Goal: Information Seeking & Learning: Learn about a topic

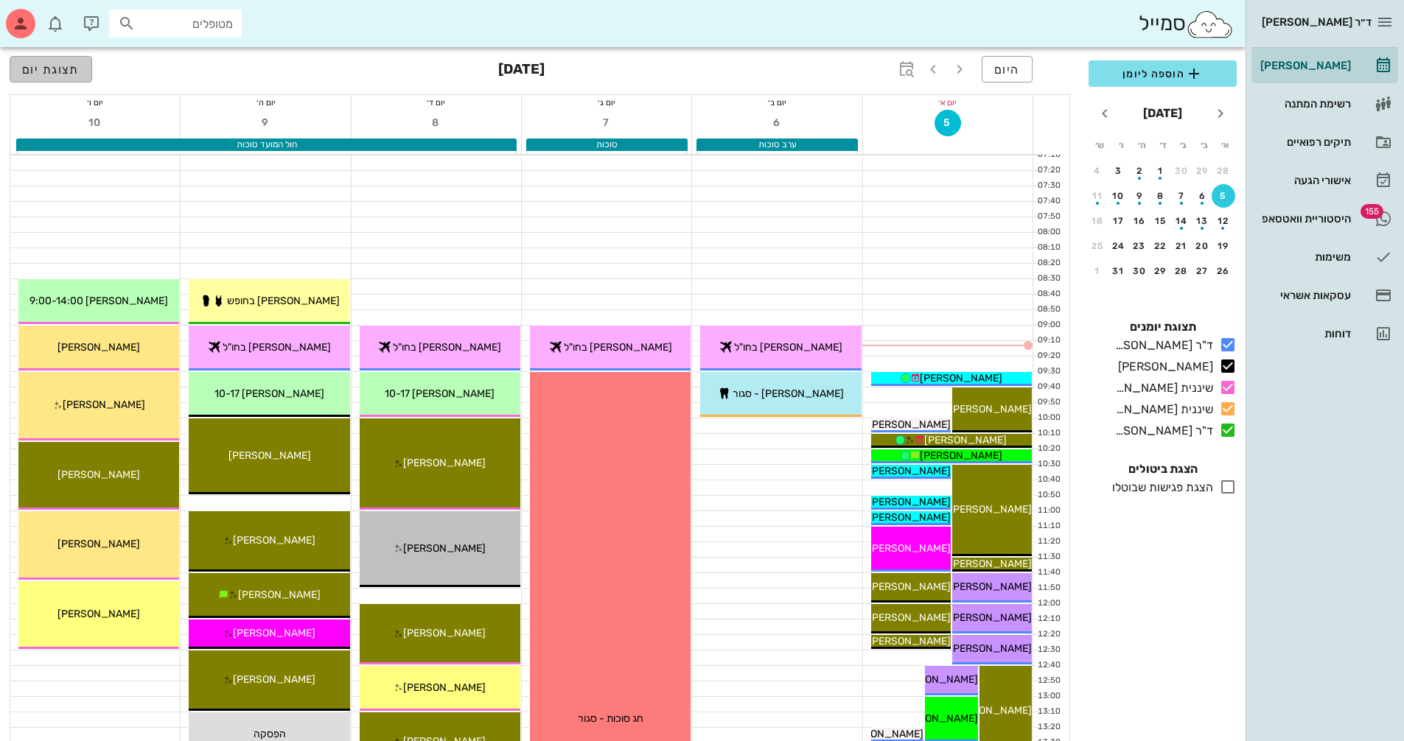
drag, startPoint x: 47, startPoint y: 69, endPoint x: 255, endPoint y: 80, distance: 208.1
click at [47, 69] on span "תצוגת יום" at bounding box center [50, 70] width 57 height 14
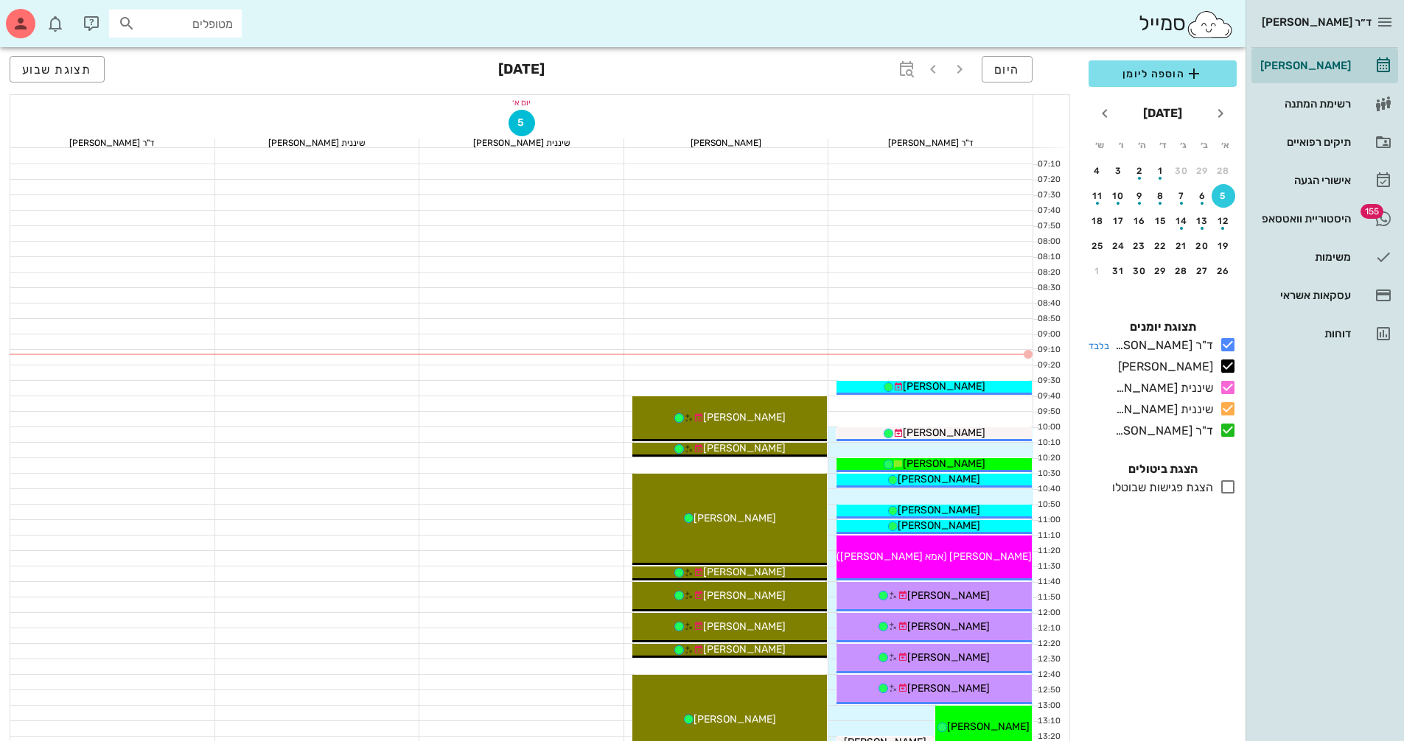
click at [1227, 343] on icon at bounding box center [1228, 345] width 18 height 18
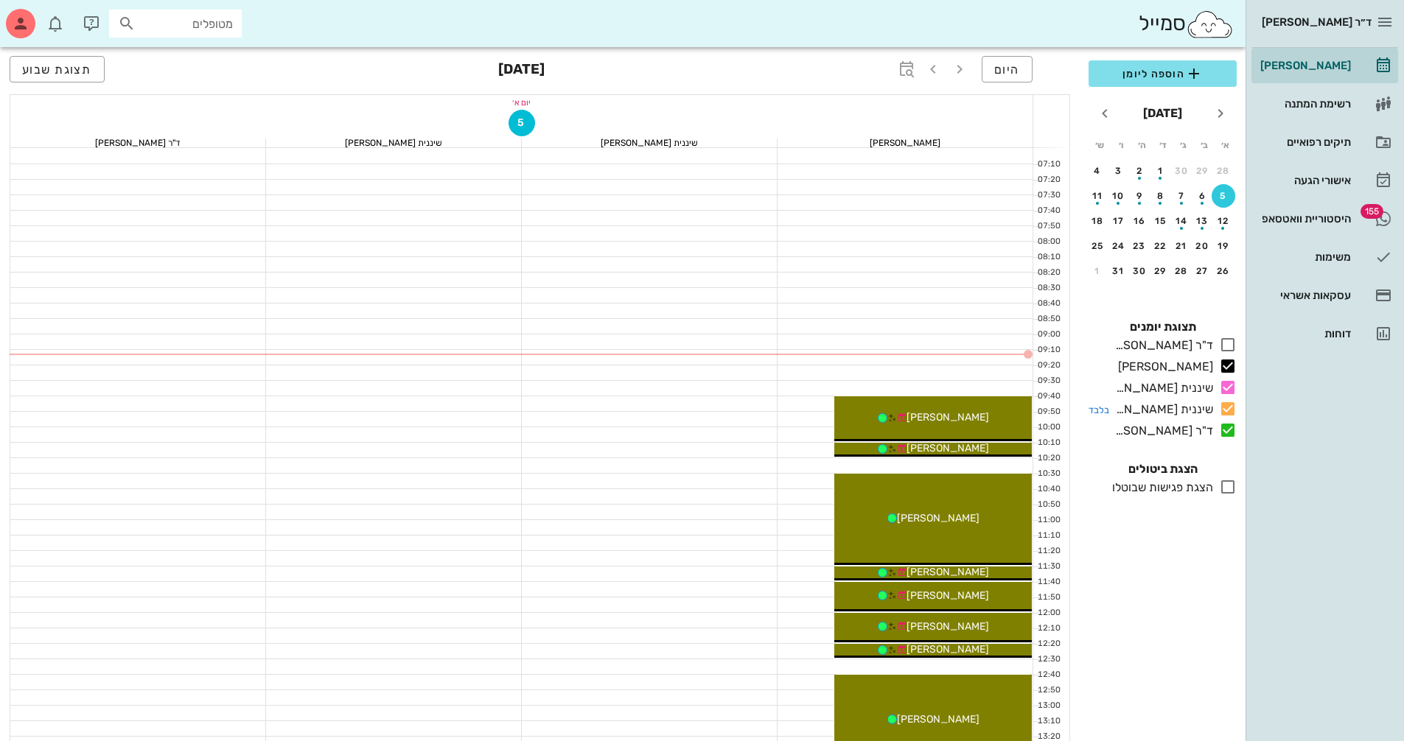
click at [1227, 405] on icon at bounding box center [1228, 409] width 18 height 18
click at [1226, 427] on icon at bounding box center [1228, 430] width 18 height 18
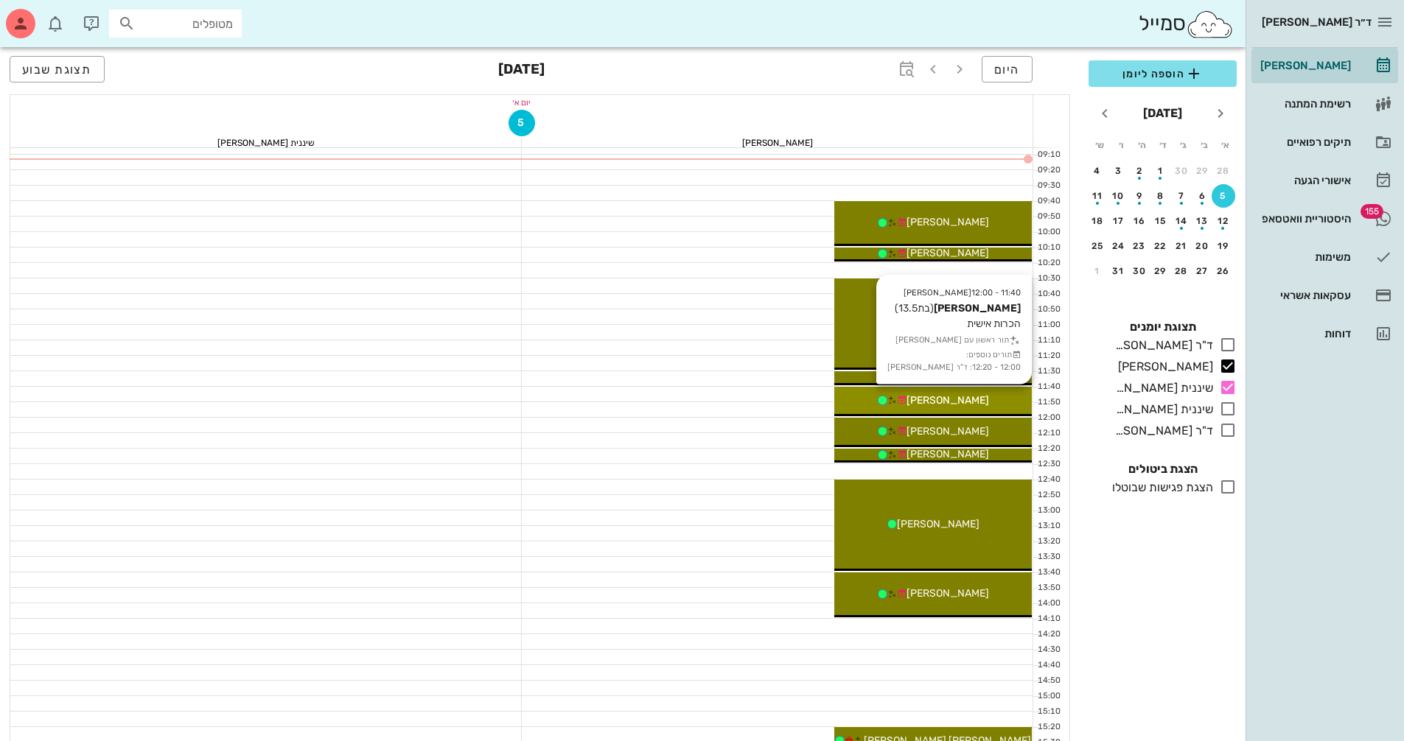
scroll to position [221, 0]
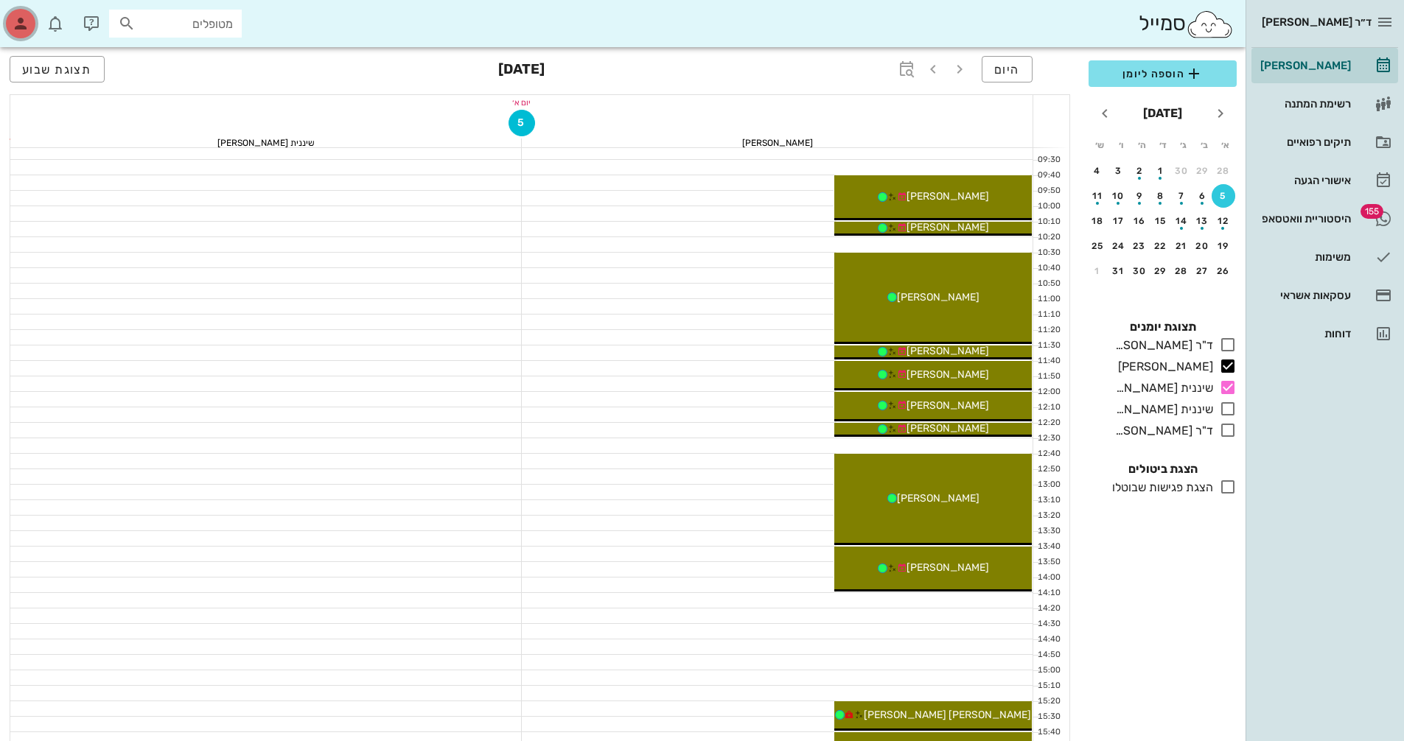
click at [19, 20] on icon "button" at bounding box center [21, 24] width 18 height 18
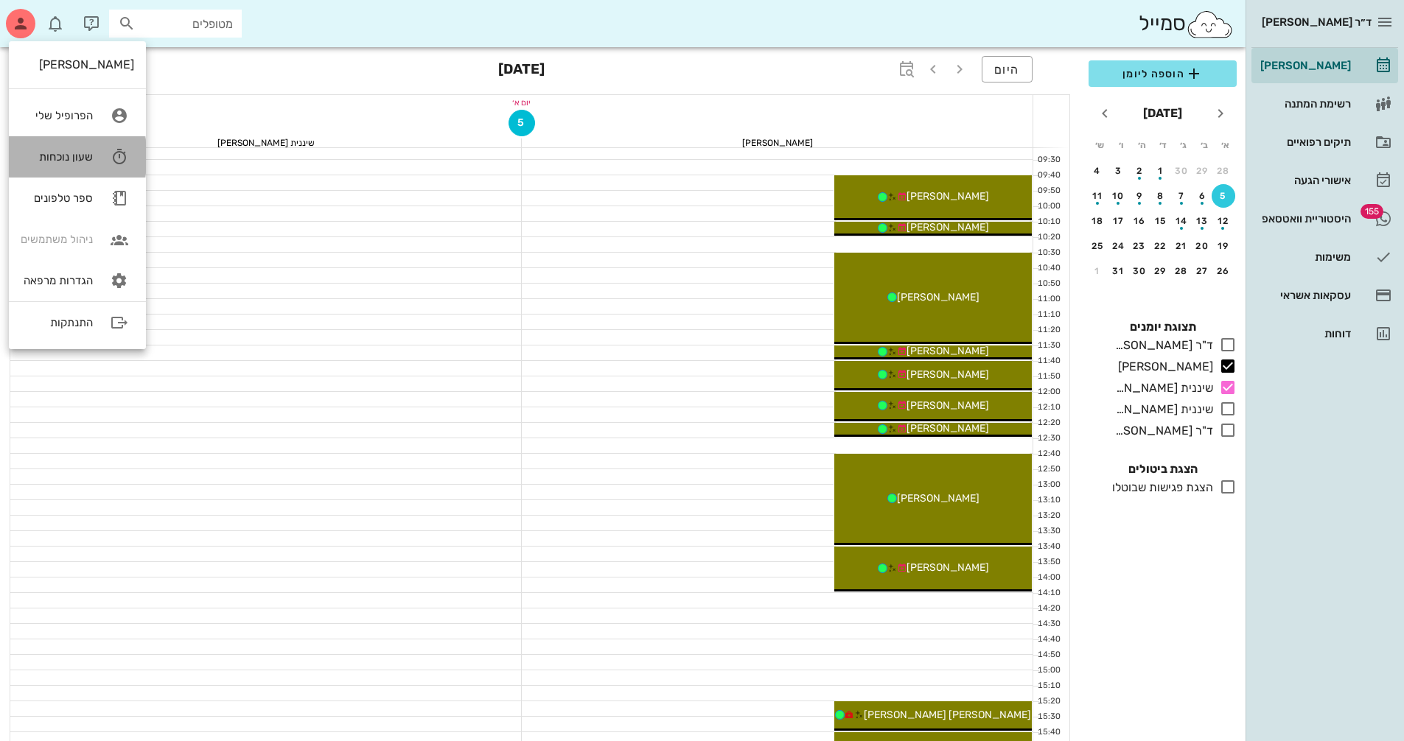
click at [98, 151] on link "שעון נוכחות" at bounding box center [77, 156] width 137 height 41
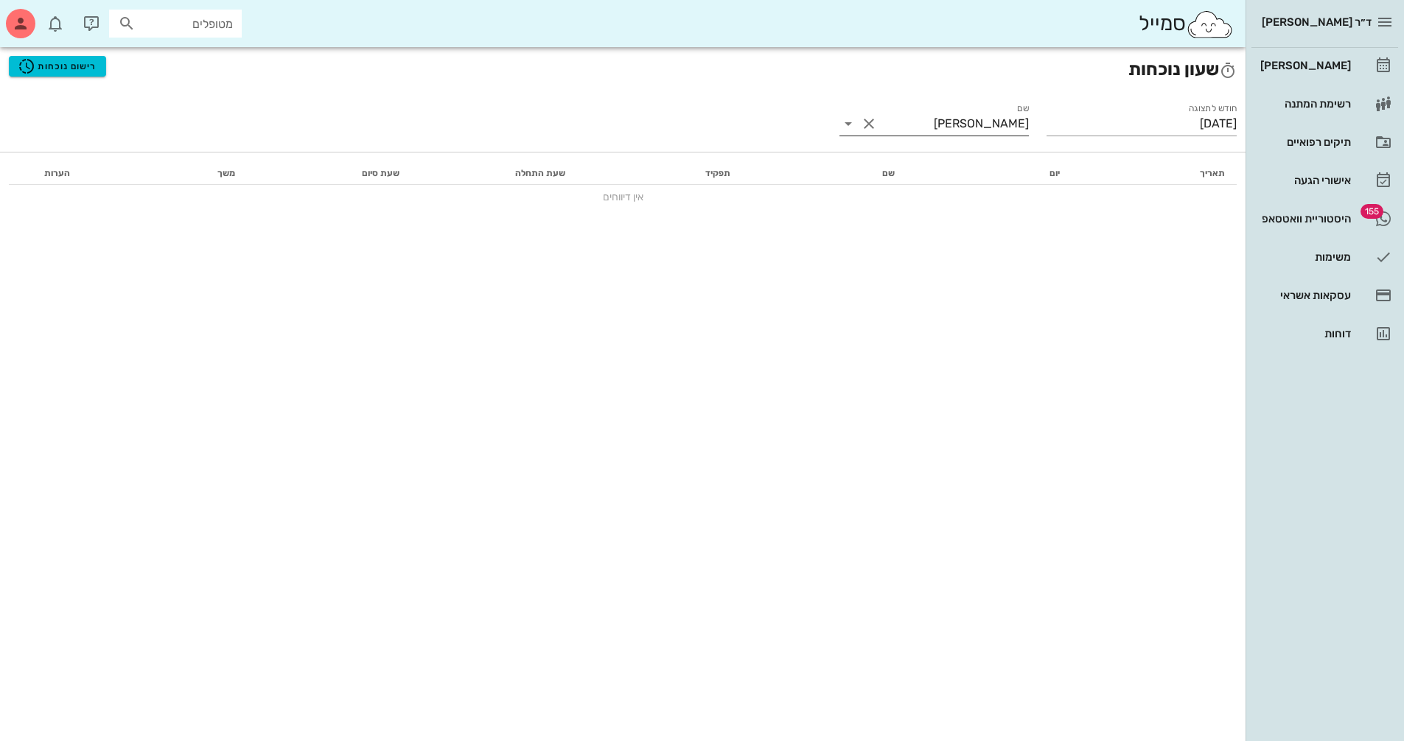
click at [865, 122] on button "Clear שם" at bounding box center [869, 124] width 18 height 18
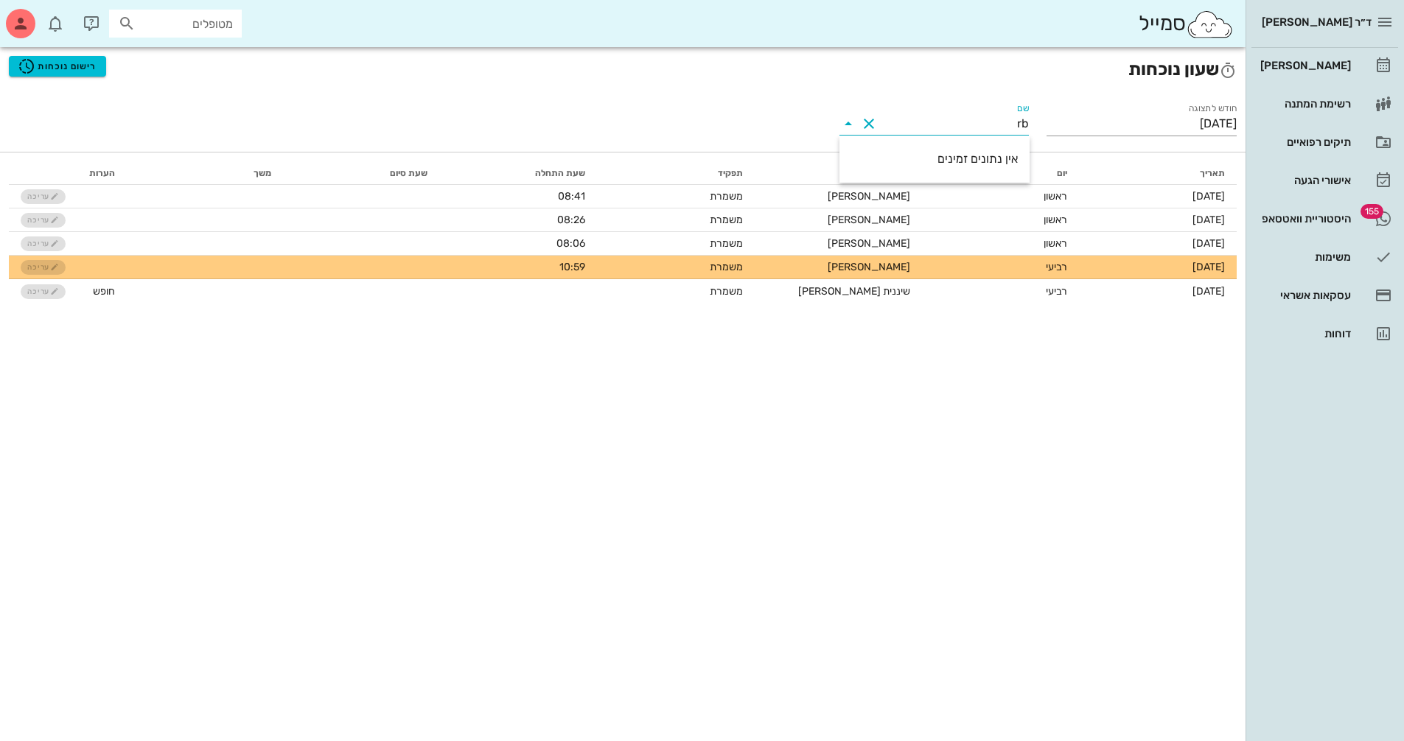
type input "r"
click at [951, 166] on div "[PERSON_NAME]" at bounding box center [934, 159] width 167 height 14
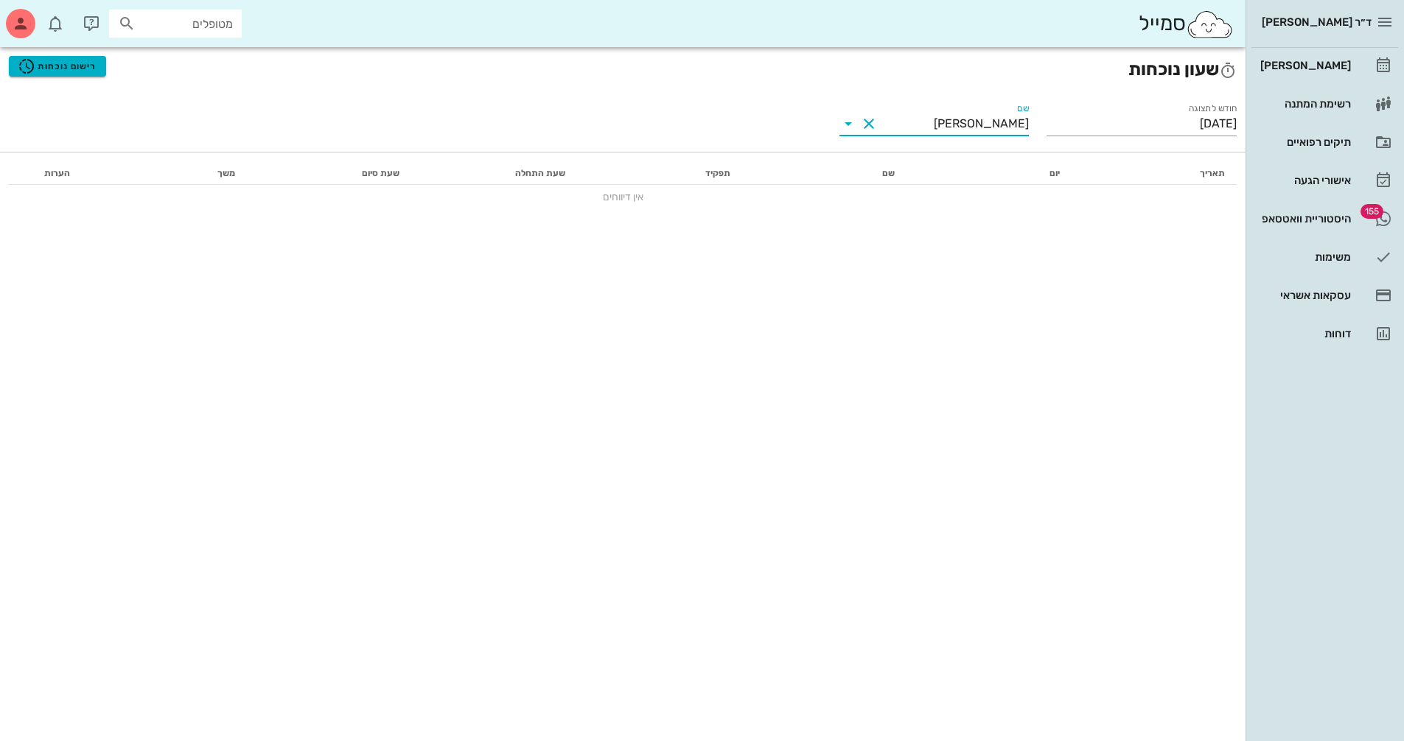
type input "[PERSON_NAME]"
click at [77, 63] on span "רישום נוכחות" at bounding box center [57, 66] width 79 height 18
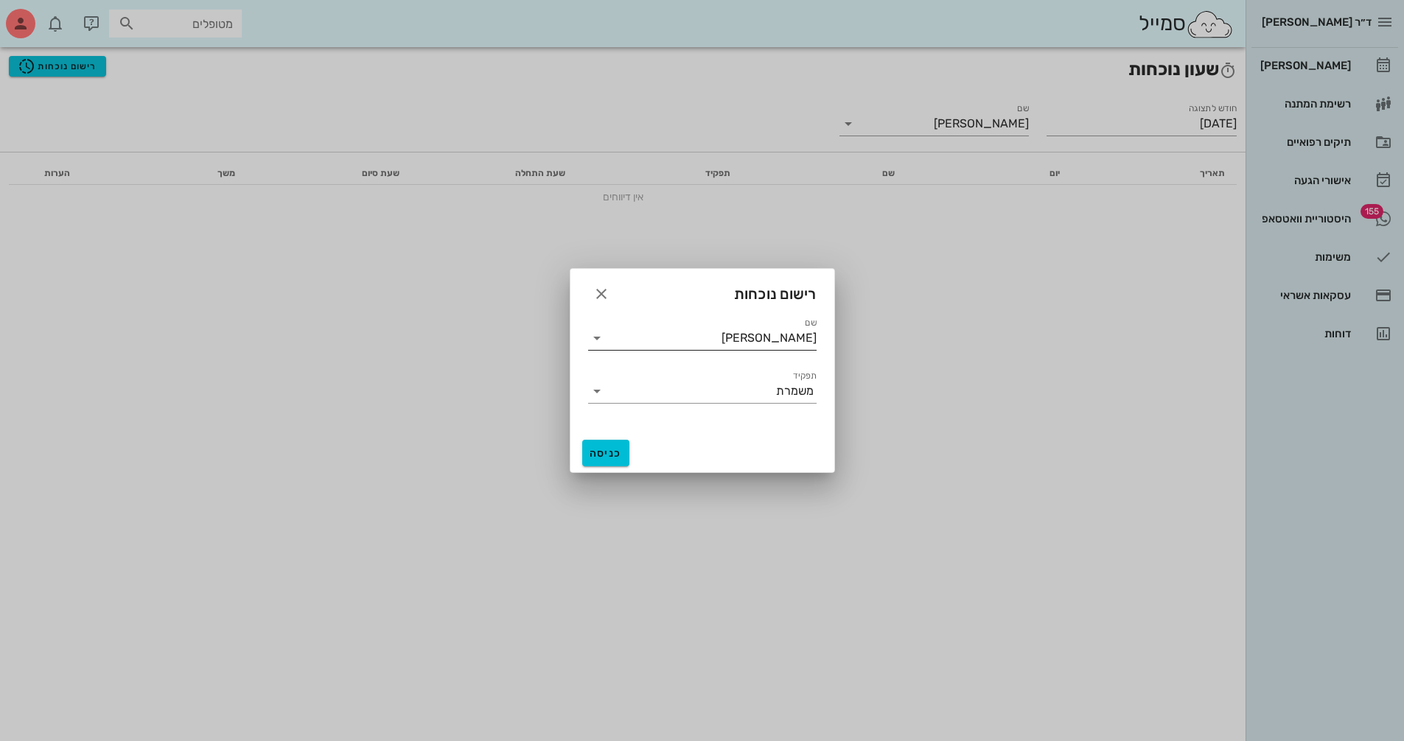
click at [595, 344] on icon at bounding box center [597, 338] width 18 height 18
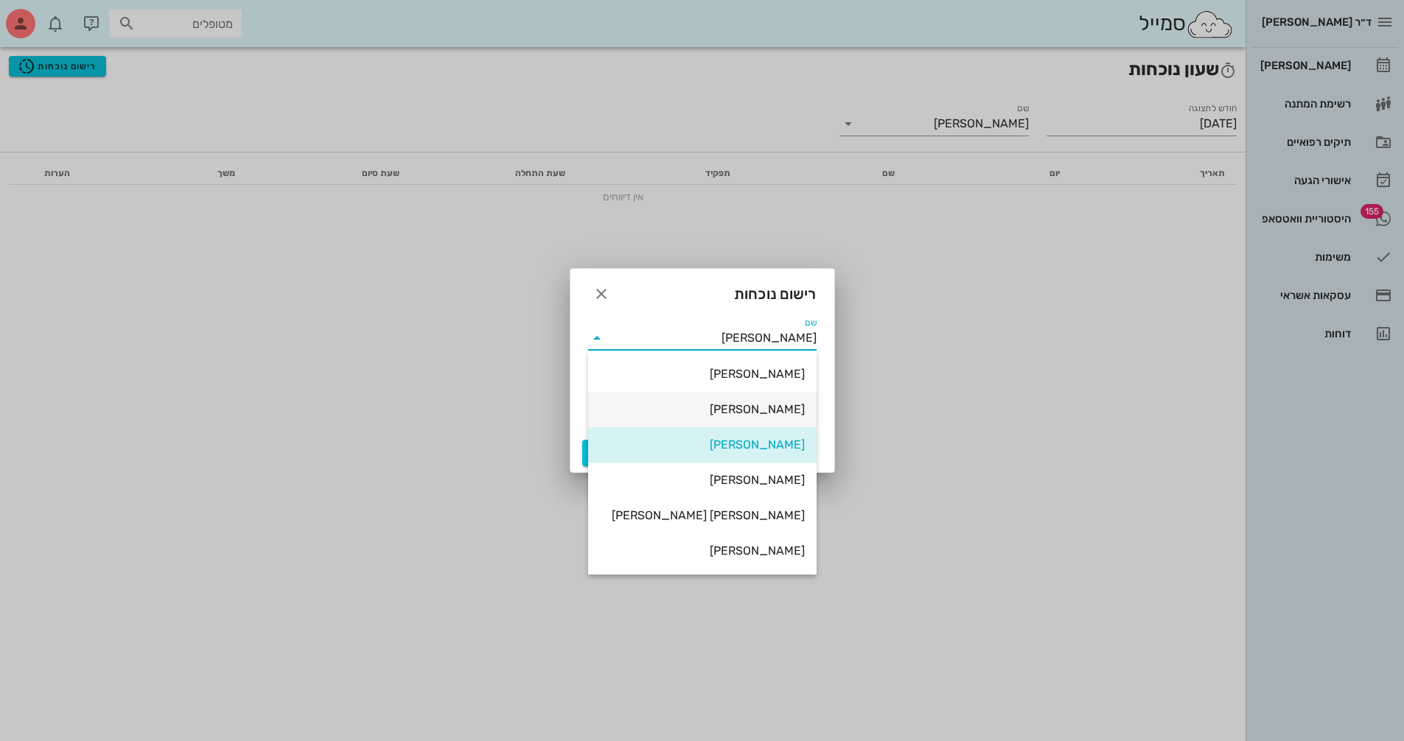
click at [682, 412] on div "[PERSON_NAME]" at bounding box center [702, 409] width 205 height 14
type input "[PERSON_NAME]"
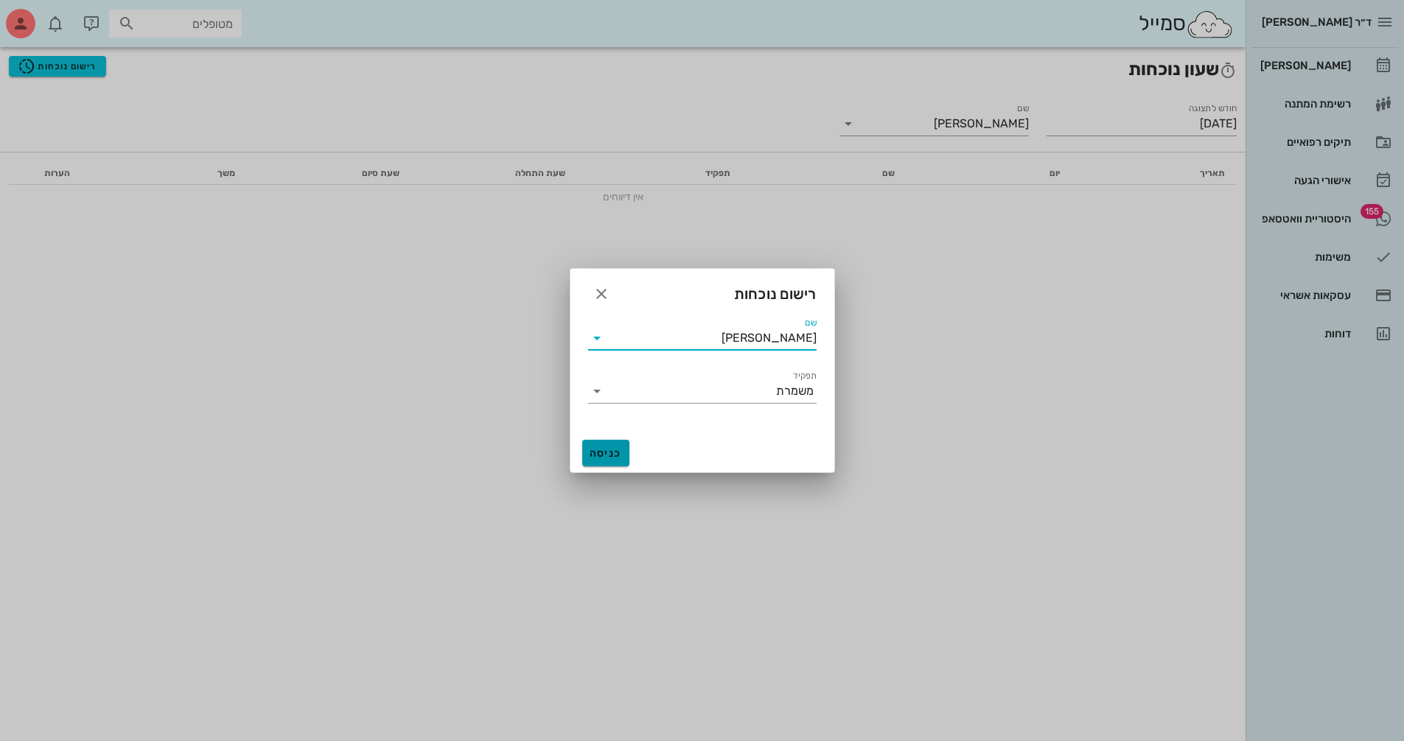
click at [602, 455] on span "כניסה" at bounding box center [605, 453] width 35 height 13
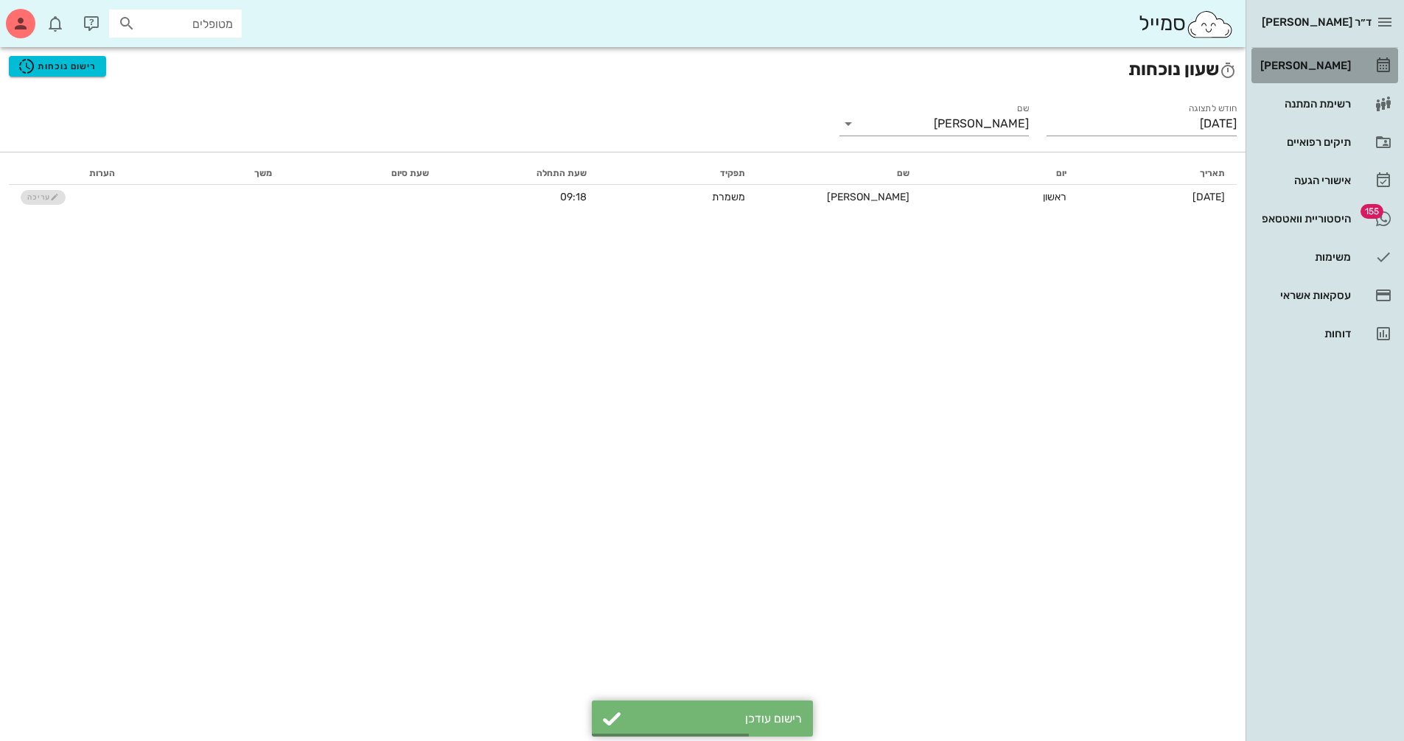
click at [1362, 69] on link "[PERSON_NAME]" at bounding box center [1324, 65] width 147 height 35
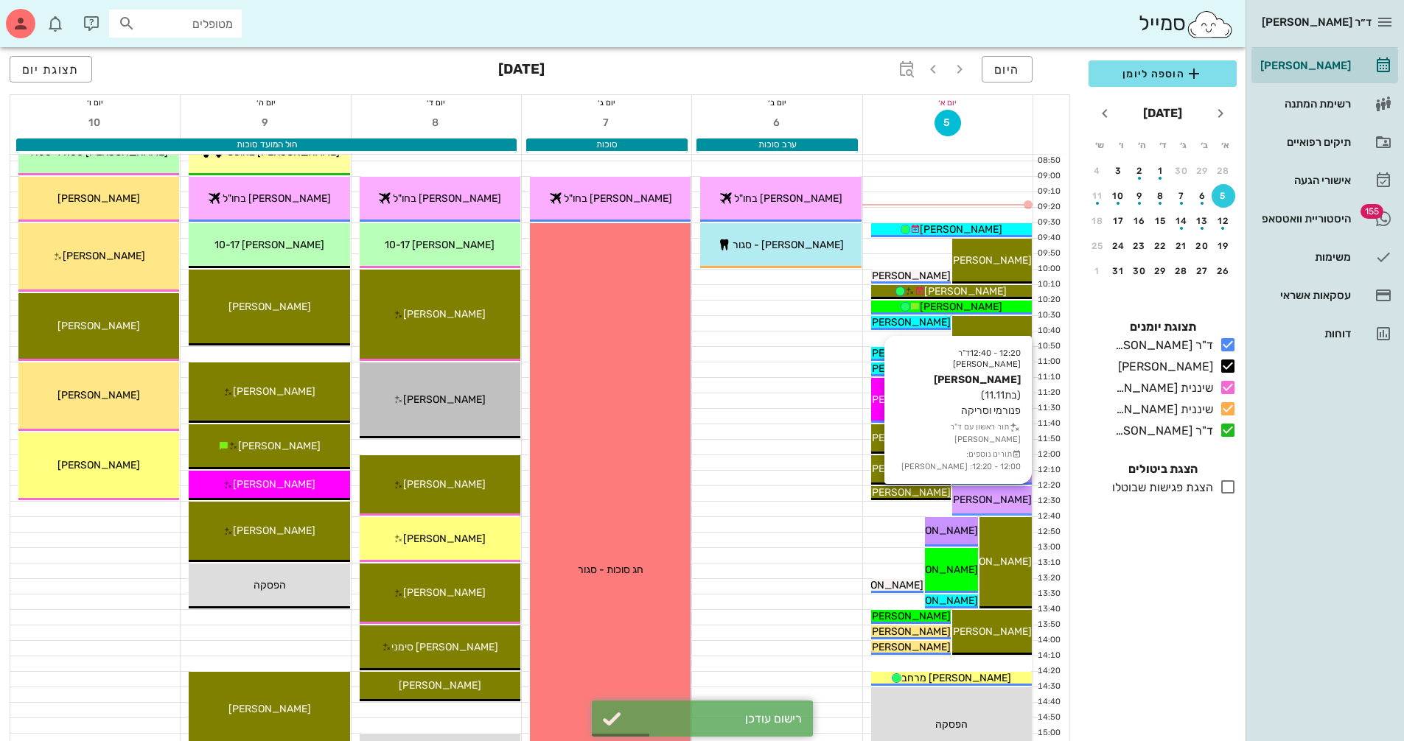
scroll to position [147, 0]
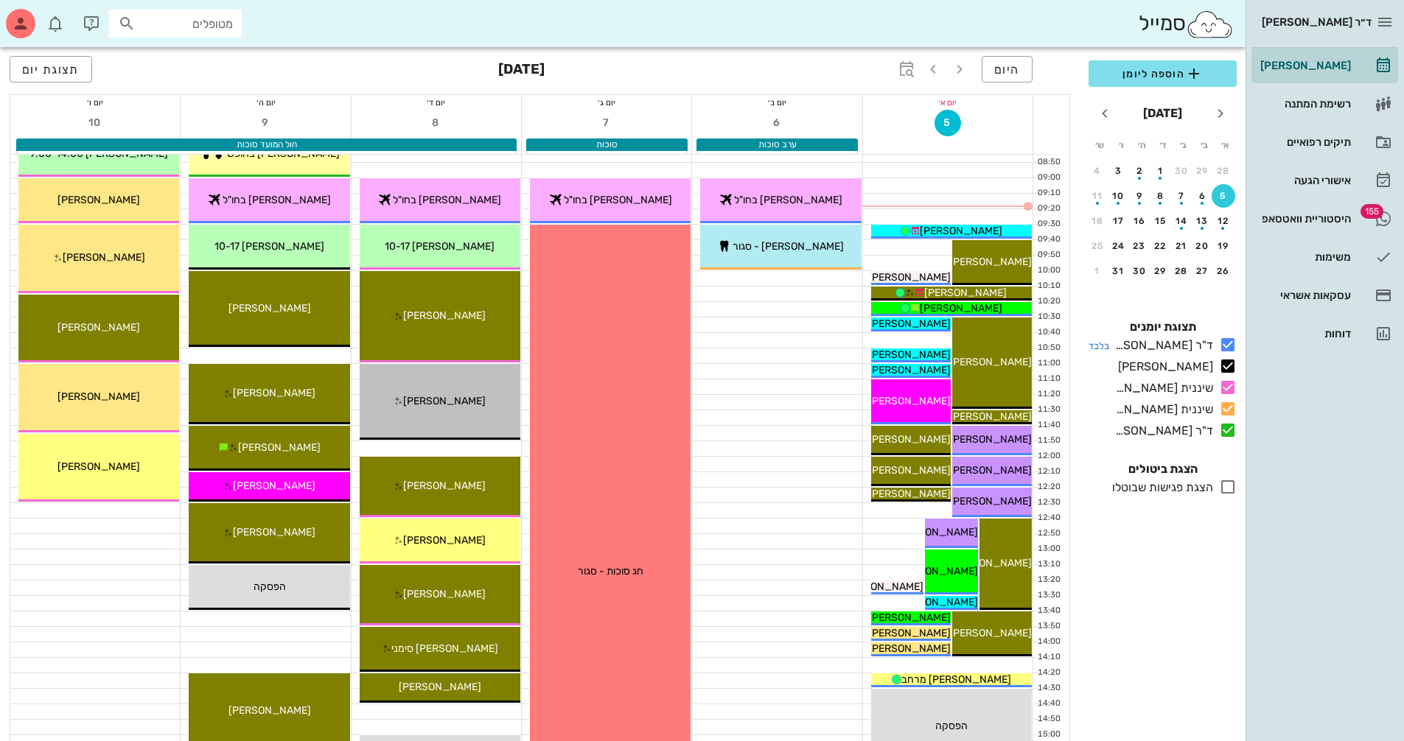
click at [1229, 344] on icon at bounding box center [1228, 345] width 18 height 18
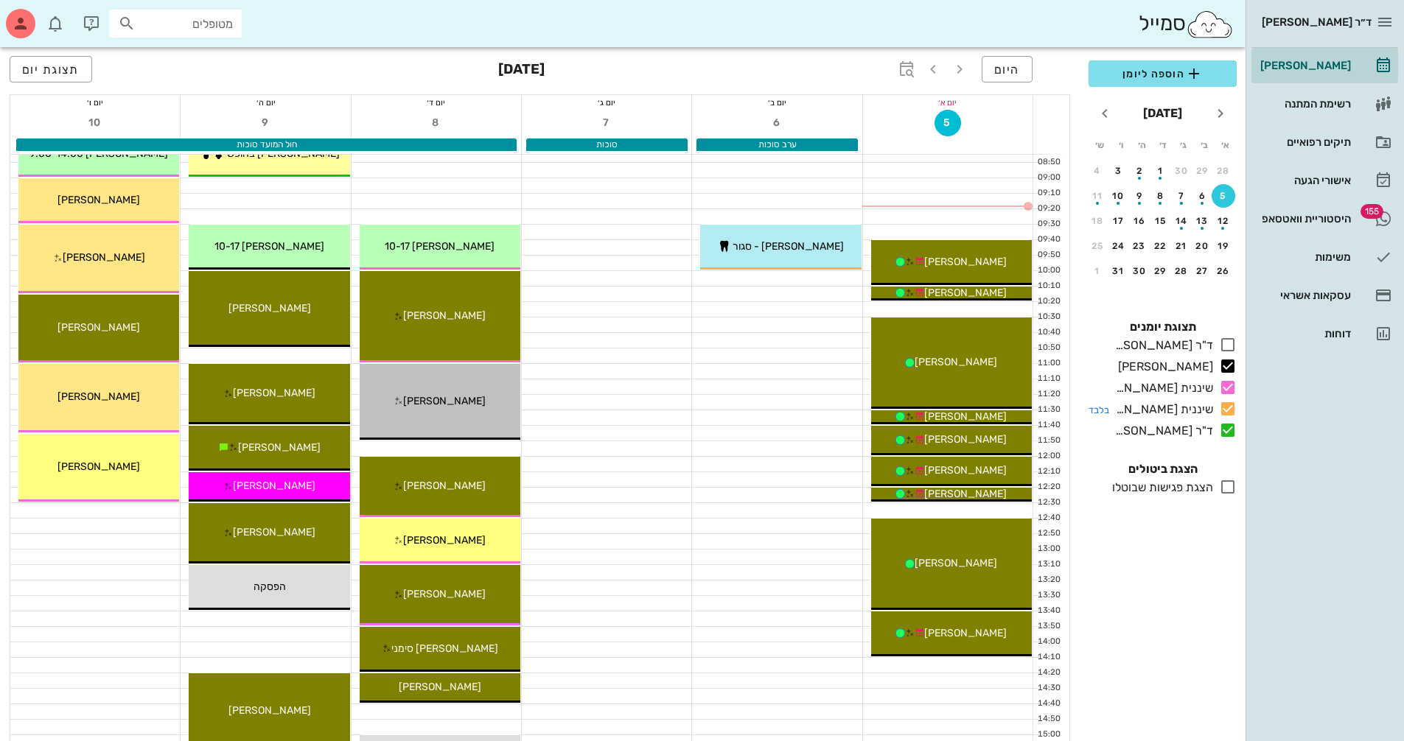
click at [1225, 409] on icon at bounding box center [1228, 409] width 18 height 18
click at [1225, 426] on icon at bounding box center [1228, 430] width 18 height 18
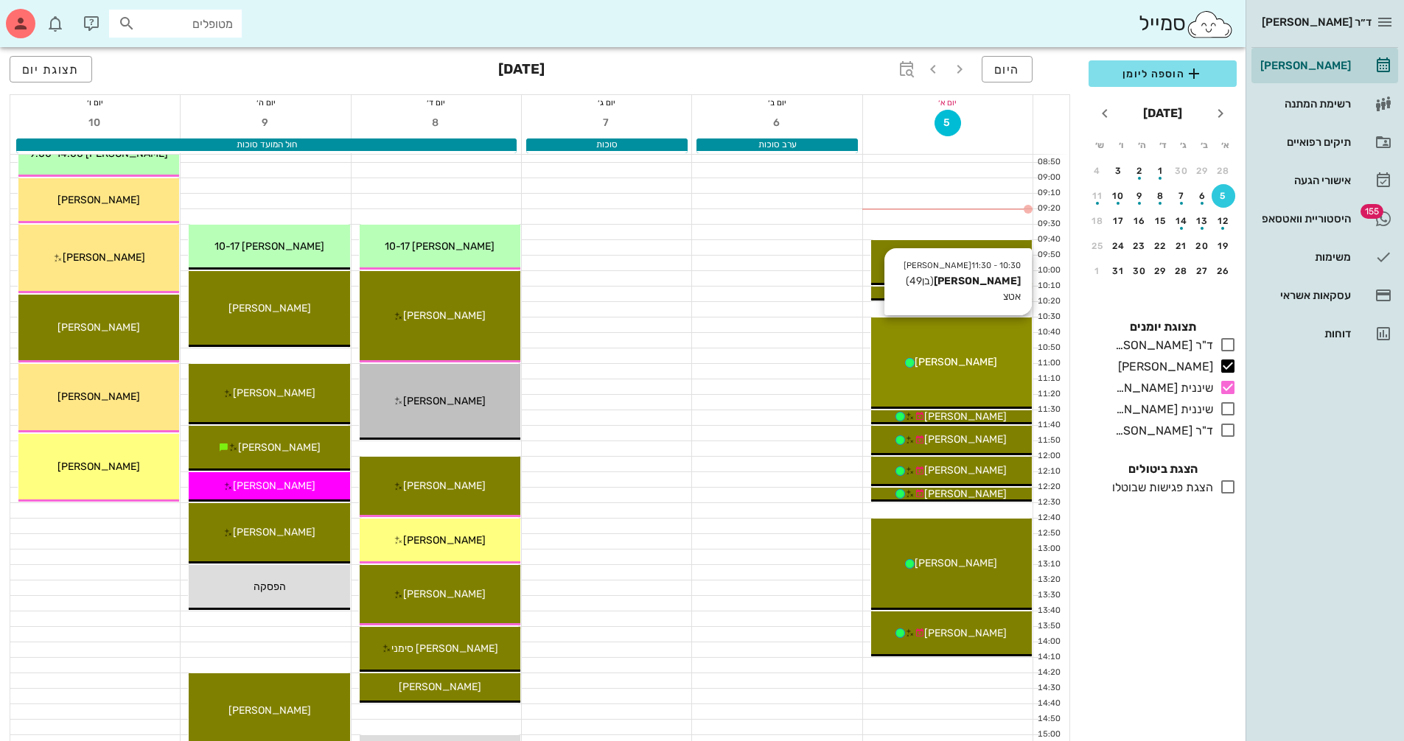
drag, startPoint x: 948, startPoint y: 360, endPoint x: 931, endPoint y: 374, distance: 22.0
click at [931, 374] on div "10:30 - 11:30 [PERSON_NAME] (בן 49 ) אטצ [PERSON_NAME]" at bounding box center [951, 363] width 161 height 91
click at [925, 375] on div "10:30 - 11:30 [PERSON_NAME] (בן 49 ) אטצ [PERSON_NAME]" at bounding box center [951, 363] width 161 height 91
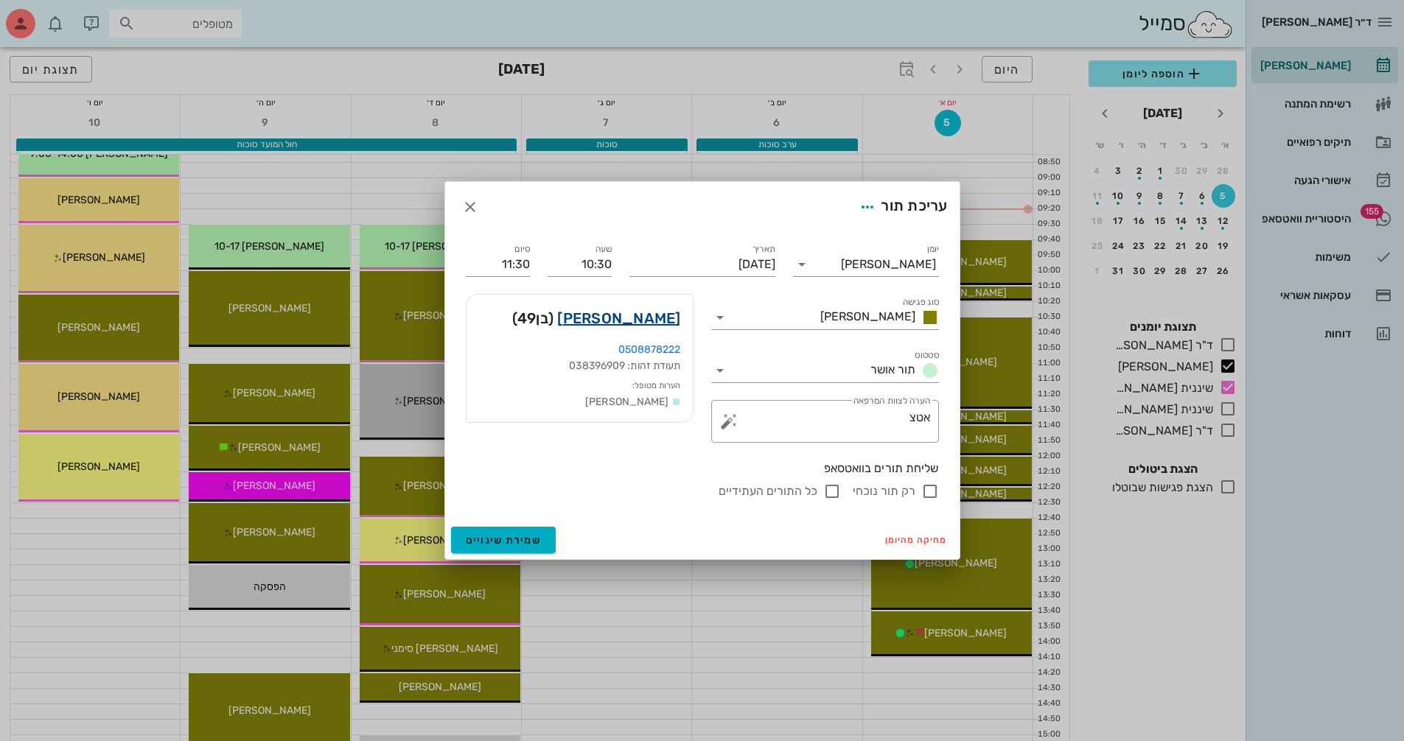
click at [632, 312] on link "[PERSON_NAME]" at bounding box center [618, 318] width 123 height 24
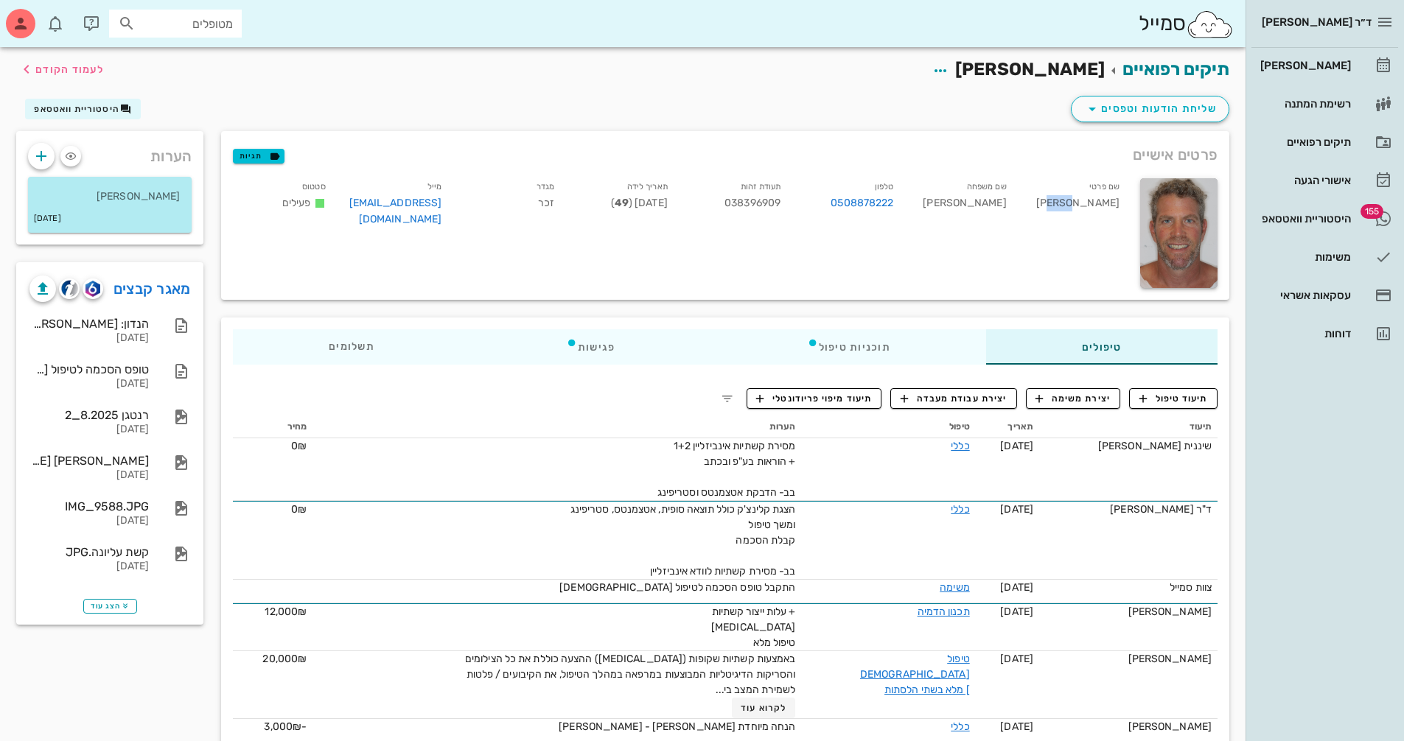
drag, startPoint x: 1095, startPoint y: 203, endPoint x: 1115, endPoint y: 208, distance: 21.3
click at [1115, 208] on div "שם פרטי [PERSON_NAME]" at bounding box center [1074, 205] width 113 height 61
click at [1342, 54] on div "[PERSON_NAME]" at bounding box center [1304, 66] width 94 height 24
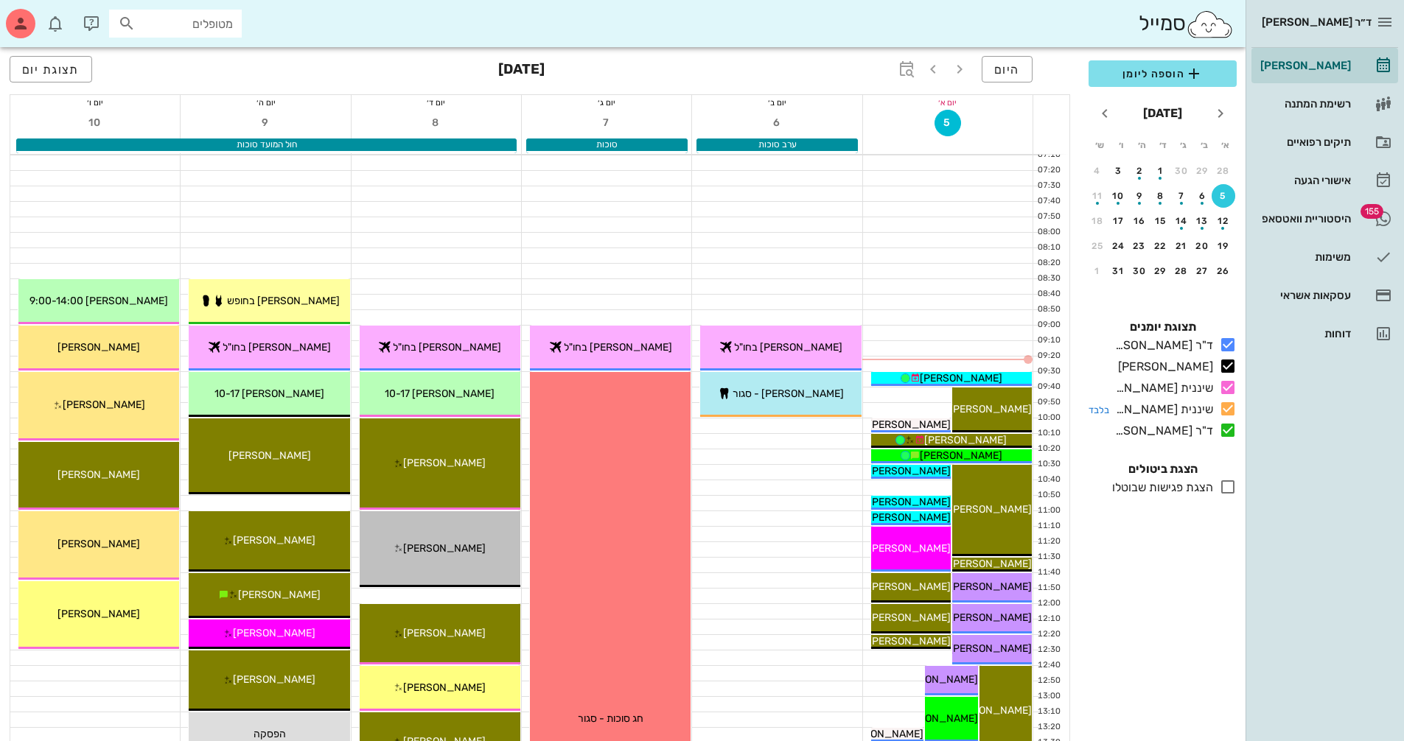
click at [1227, 409] on icon at bounding box center [1228, 409] width 18 height 18
click at [1233, 432] on icon at bounding box center [1228, 430] width 18 height 18
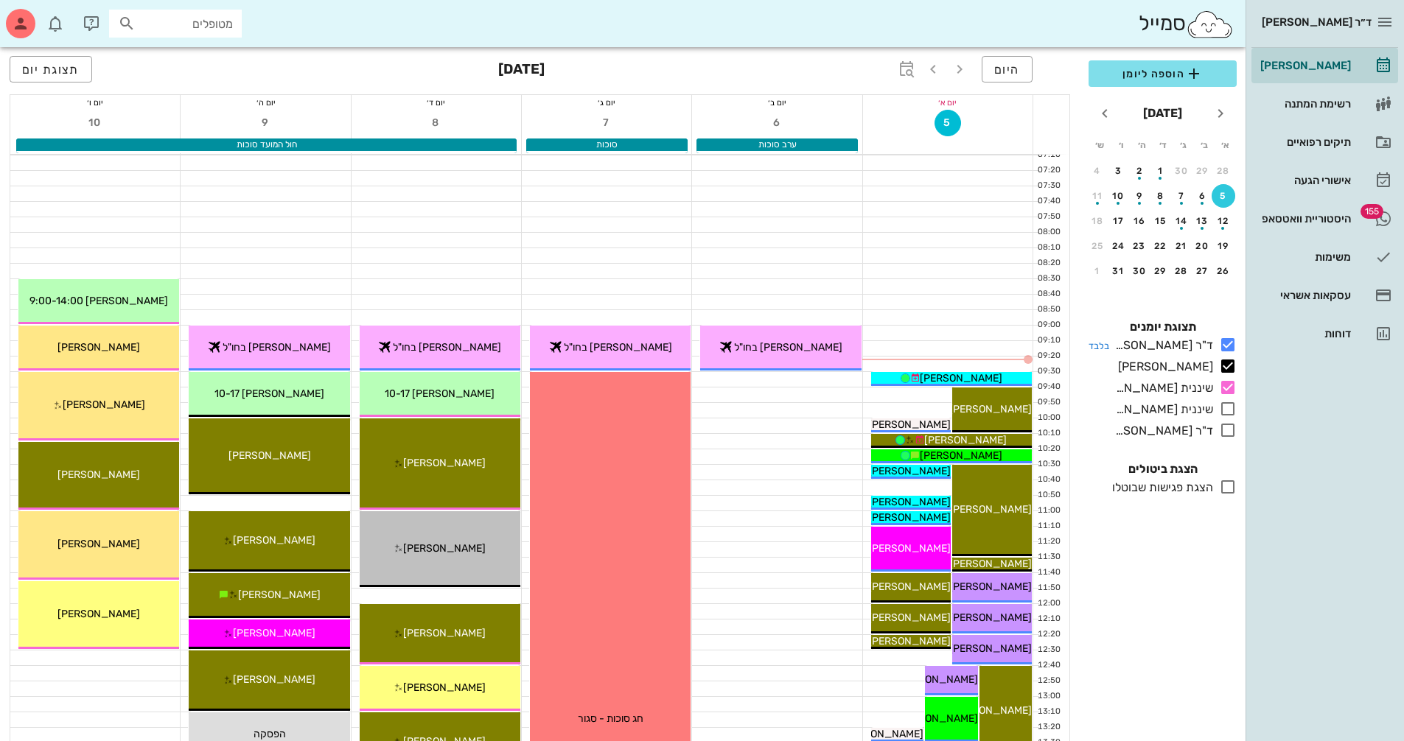
click at [1225, 342] on icon at bounding box center [1228, 345] width 18 height 18
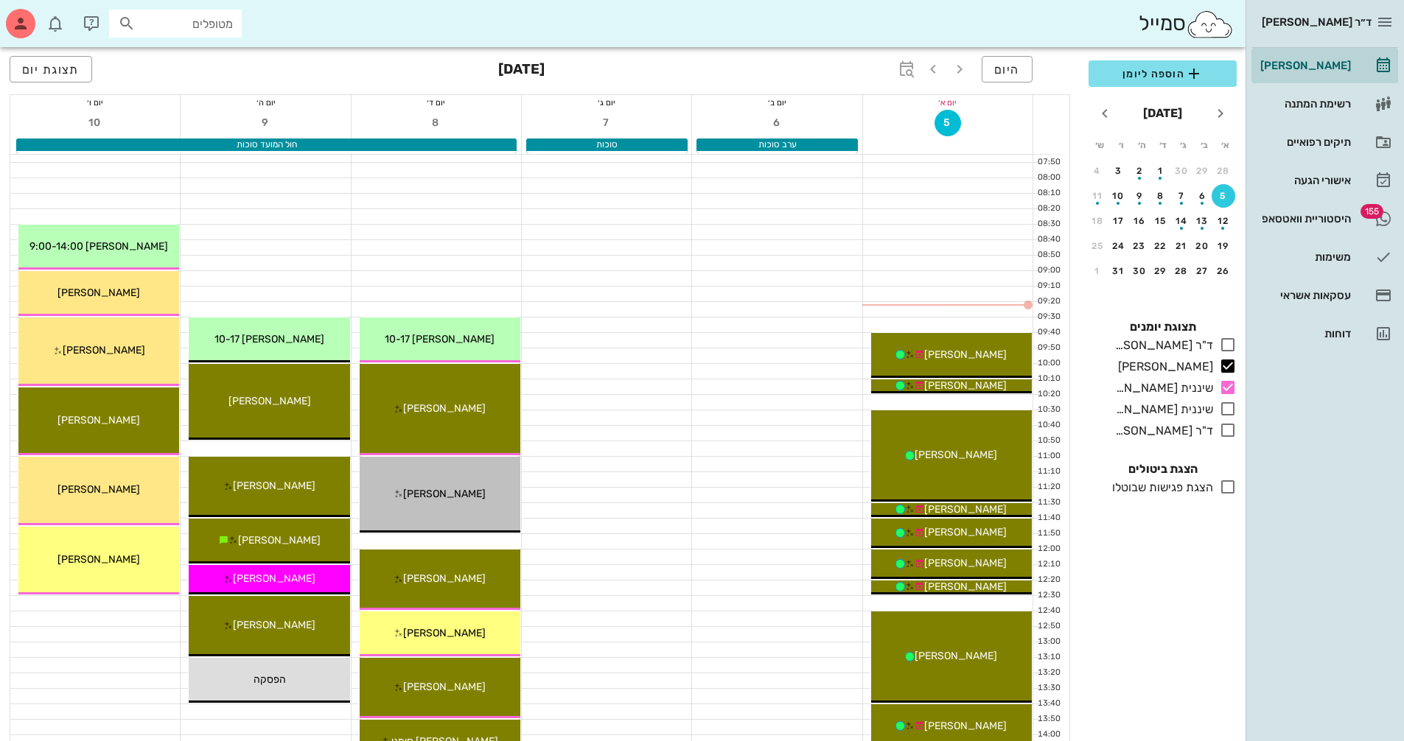
scroll to position [221, 0]
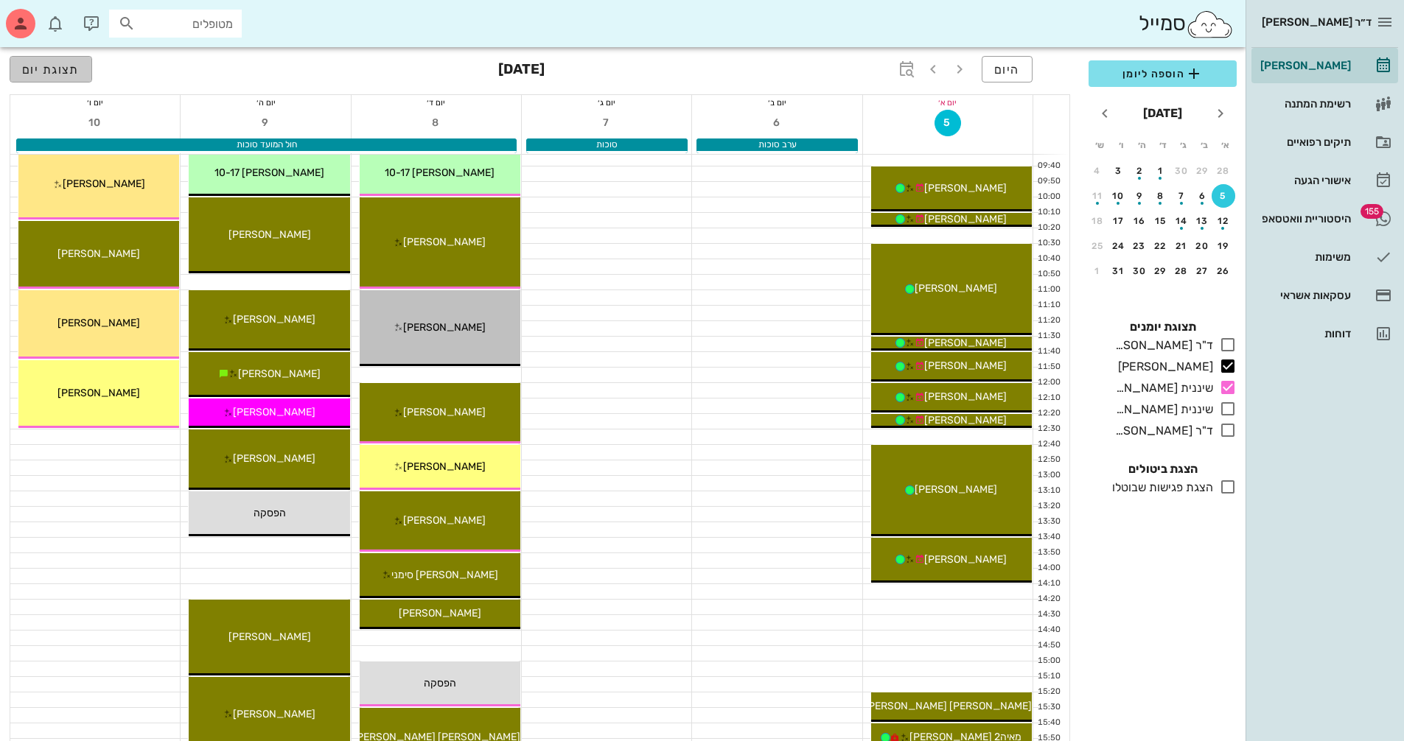
click at [63, 77] on button "תצוגת יום" at bounding box center [51, 69] width 83 height 27
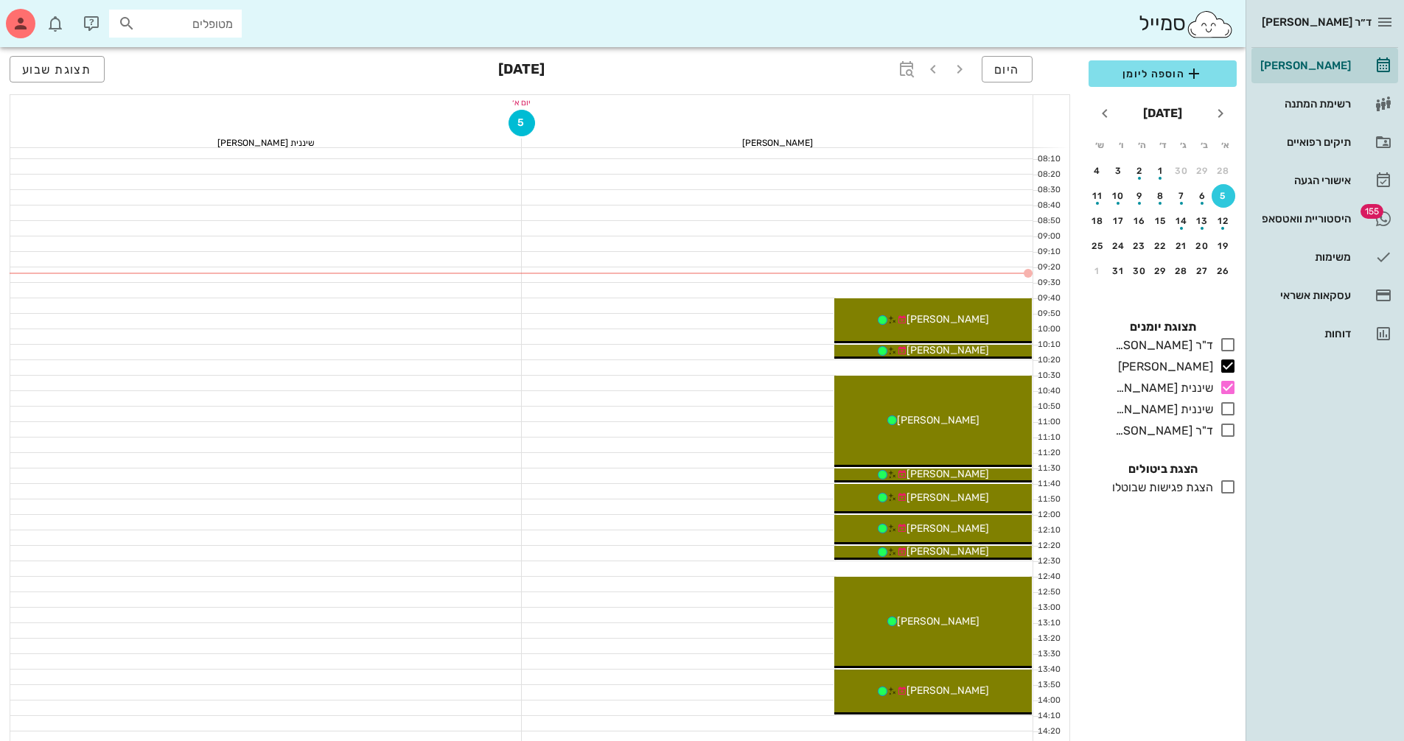
scroll to position [74, 0]
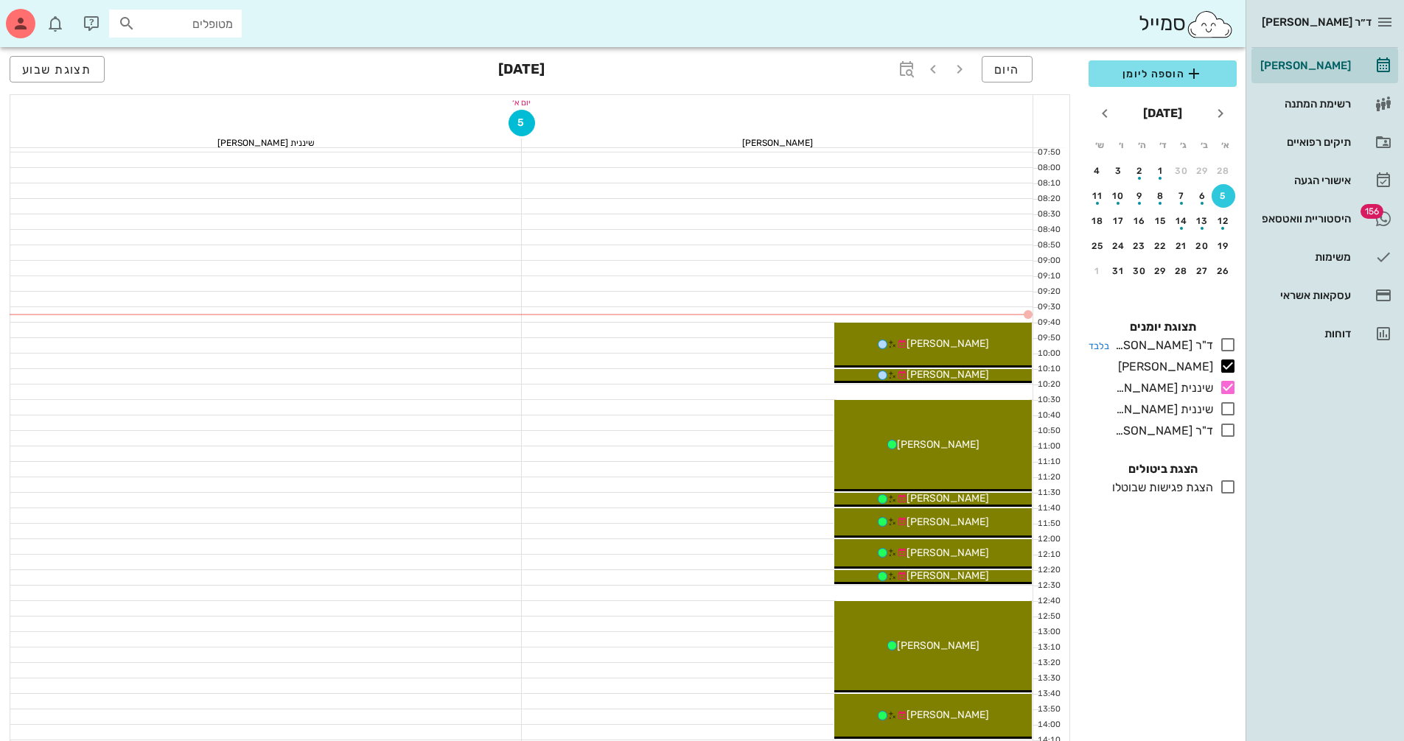
click at [1226, 350] on icon at bounding box center [1228, 345] width 18 height 18
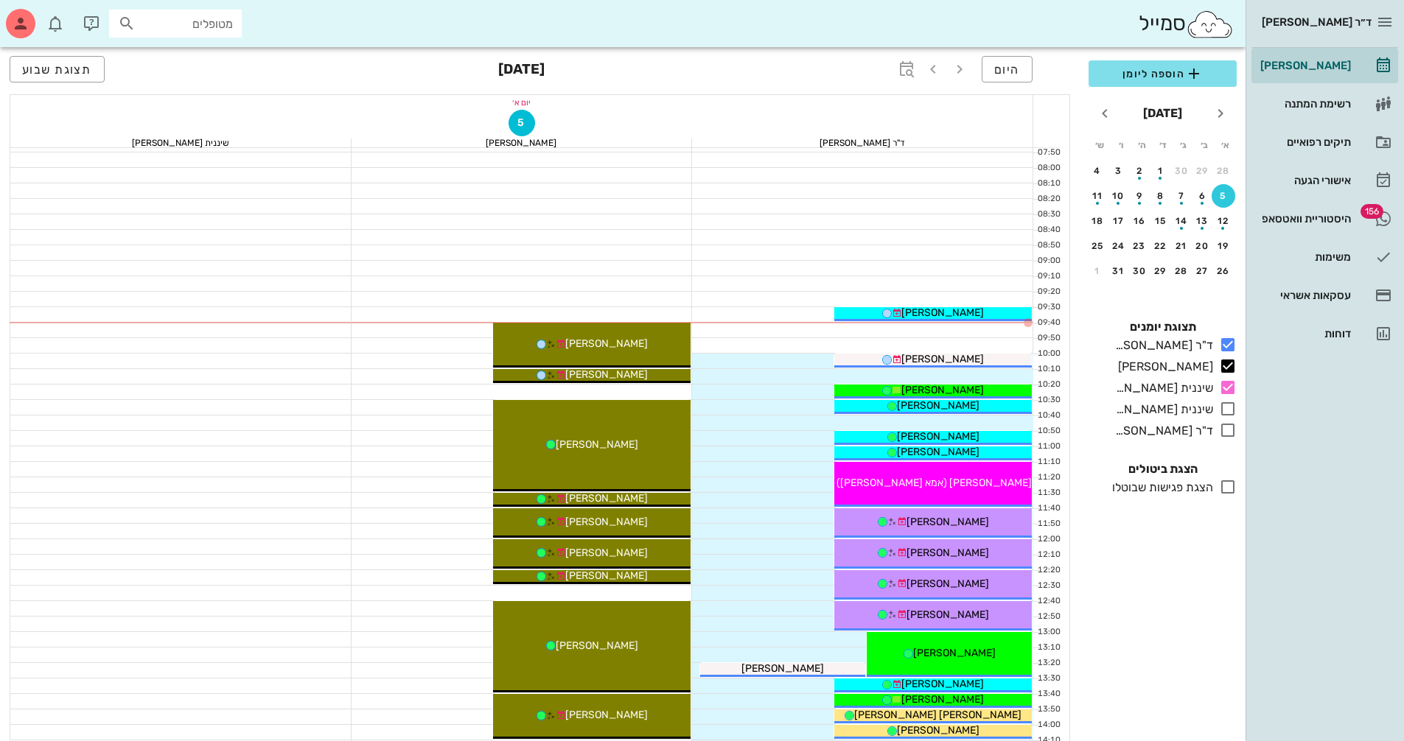
drag, startPoint x: 600, startPoint y: 508, endPoint x: 710, endPoint y: 714, distance: 232.7
drag, startPoint x: 710, startPoint y: 714, endPoint x: 643, endPoint y: 289, distance: 430.3
click at [643, 289] on div at bounding box center [521, 283] width 341 height 15
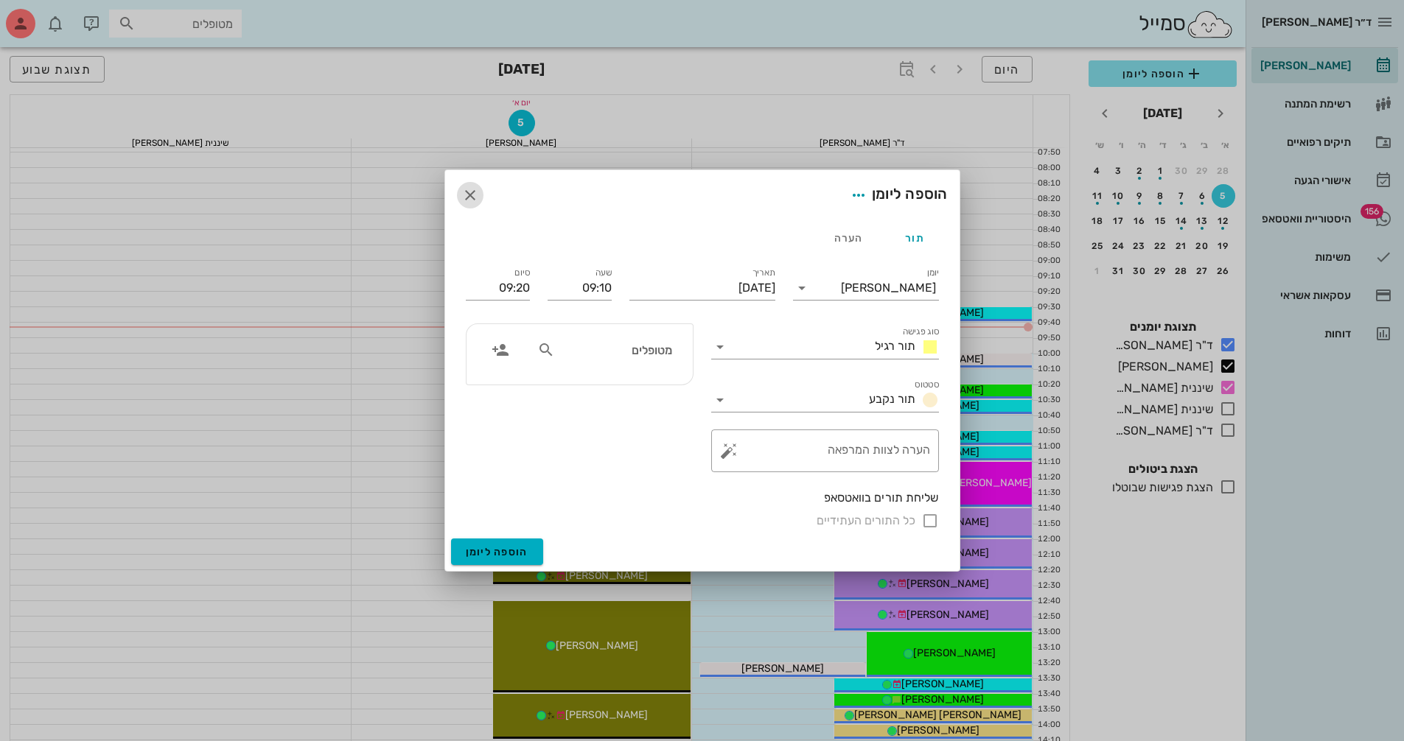
click at [469, 195] on icon "button" at bounding box center [470, 195] width 18 height 18
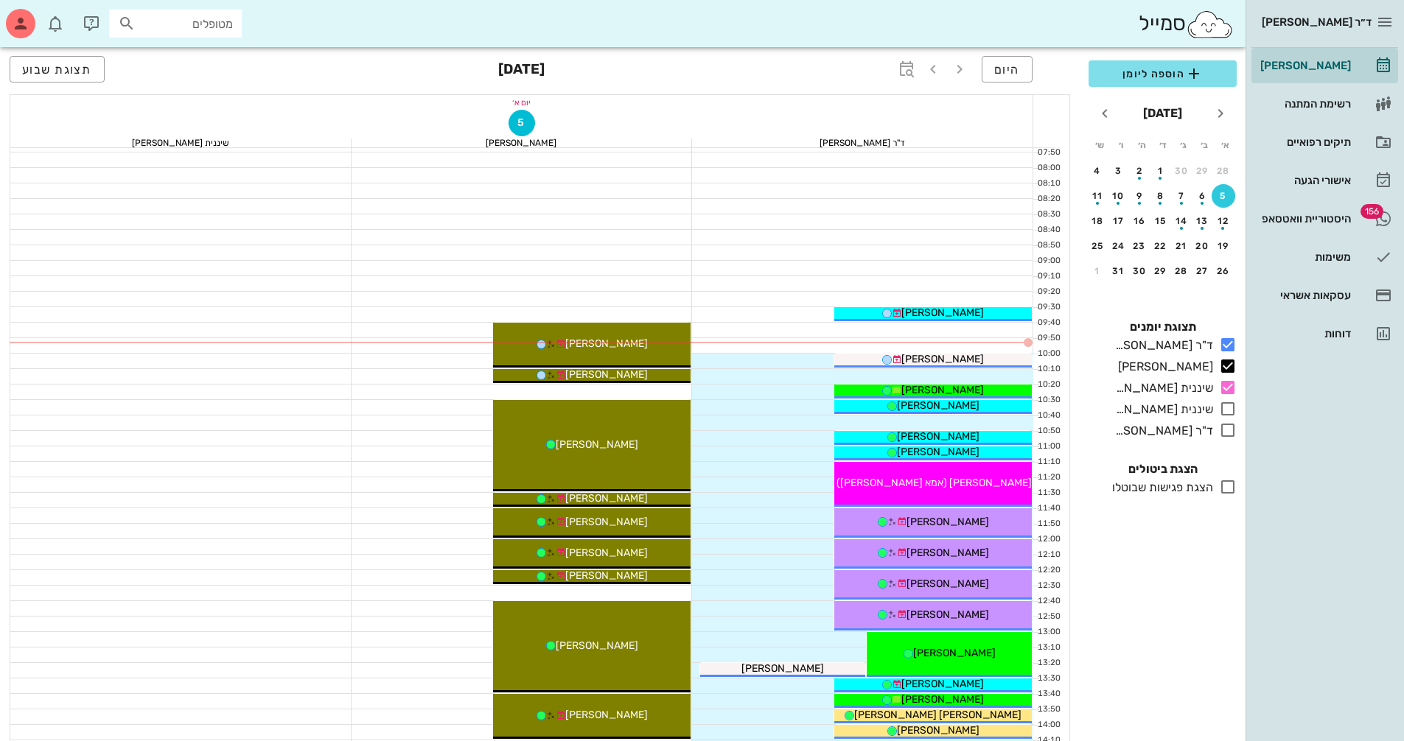
click at [677, 317] on div "09:40 - 10:10 [PERSON_NAME] (בן 22 ) סריקה לשלב הבא תור ראשון עם [PERSON_NAME] …" at bounding box center [521, 724] width 341 height 1300
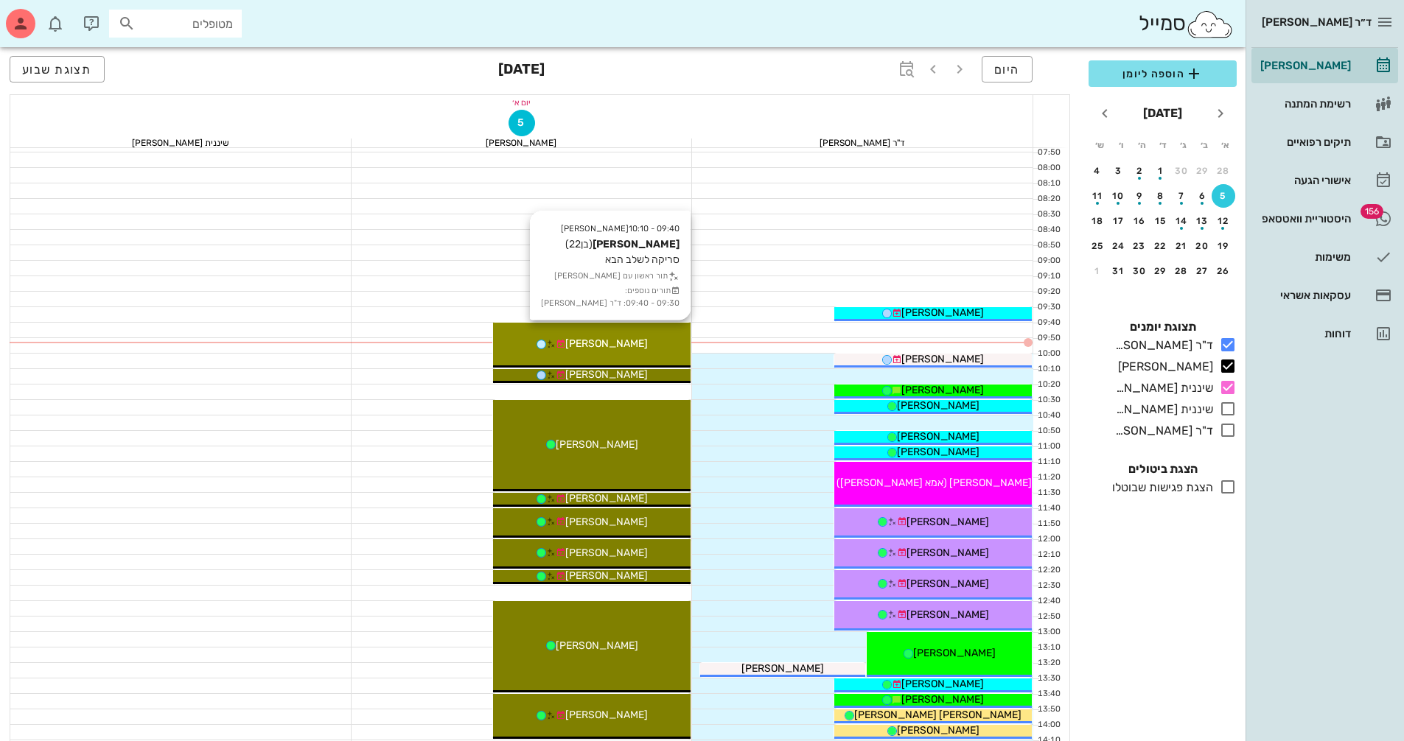
click at [647, 343] on div "[PERSON_NAME]" at bounding box center [591, 343] width 197 height 15
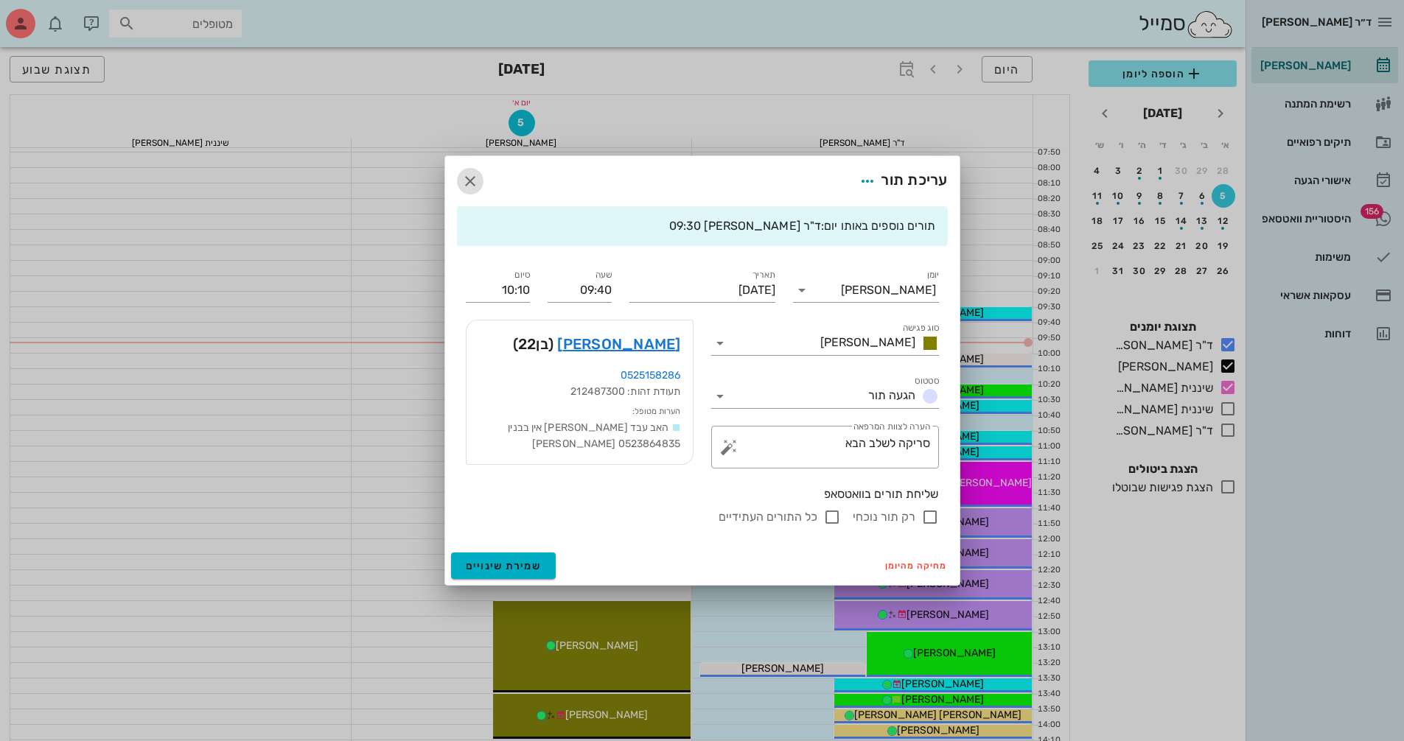
click at [468, 182] on icon "button" at bounding box center [470, 181] width 18 height 18
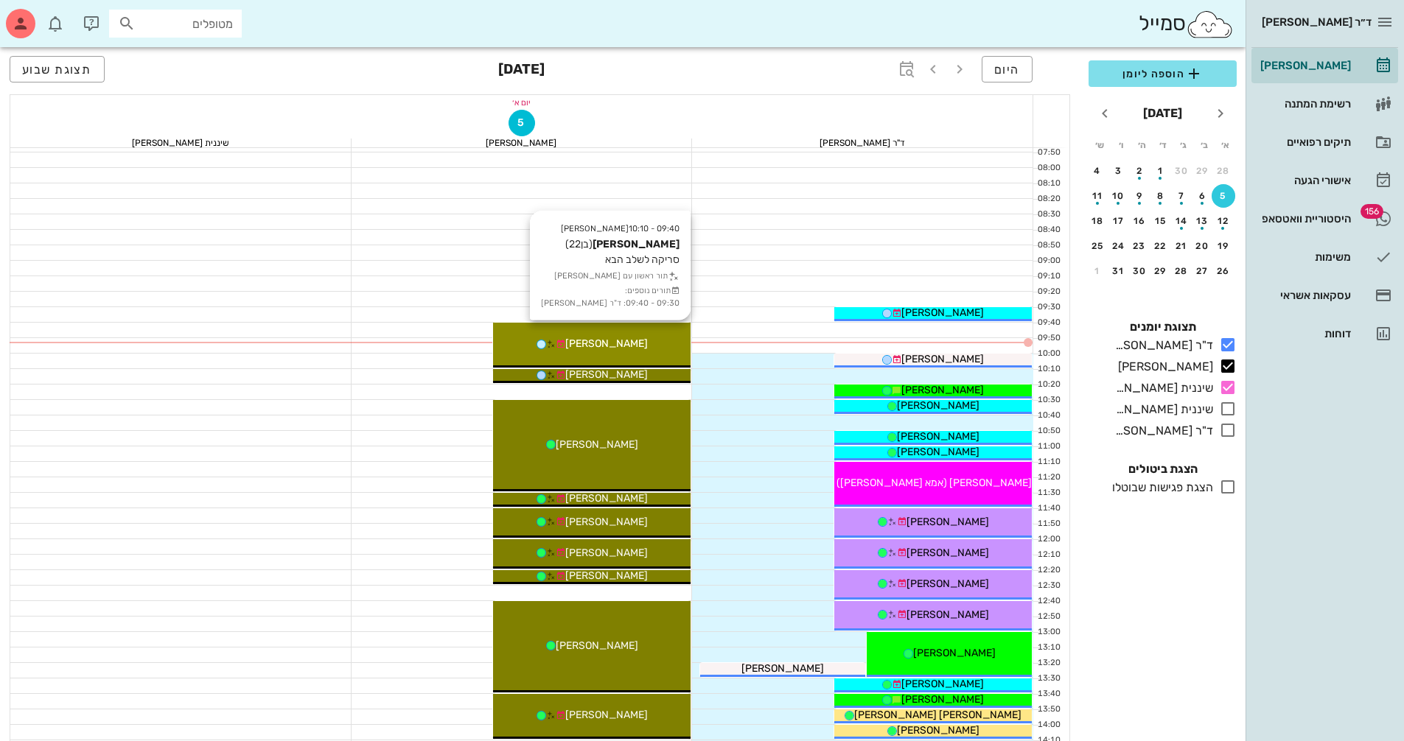
click at [556, 340] on icon at bounding box center [551, 345] width 10 height 10
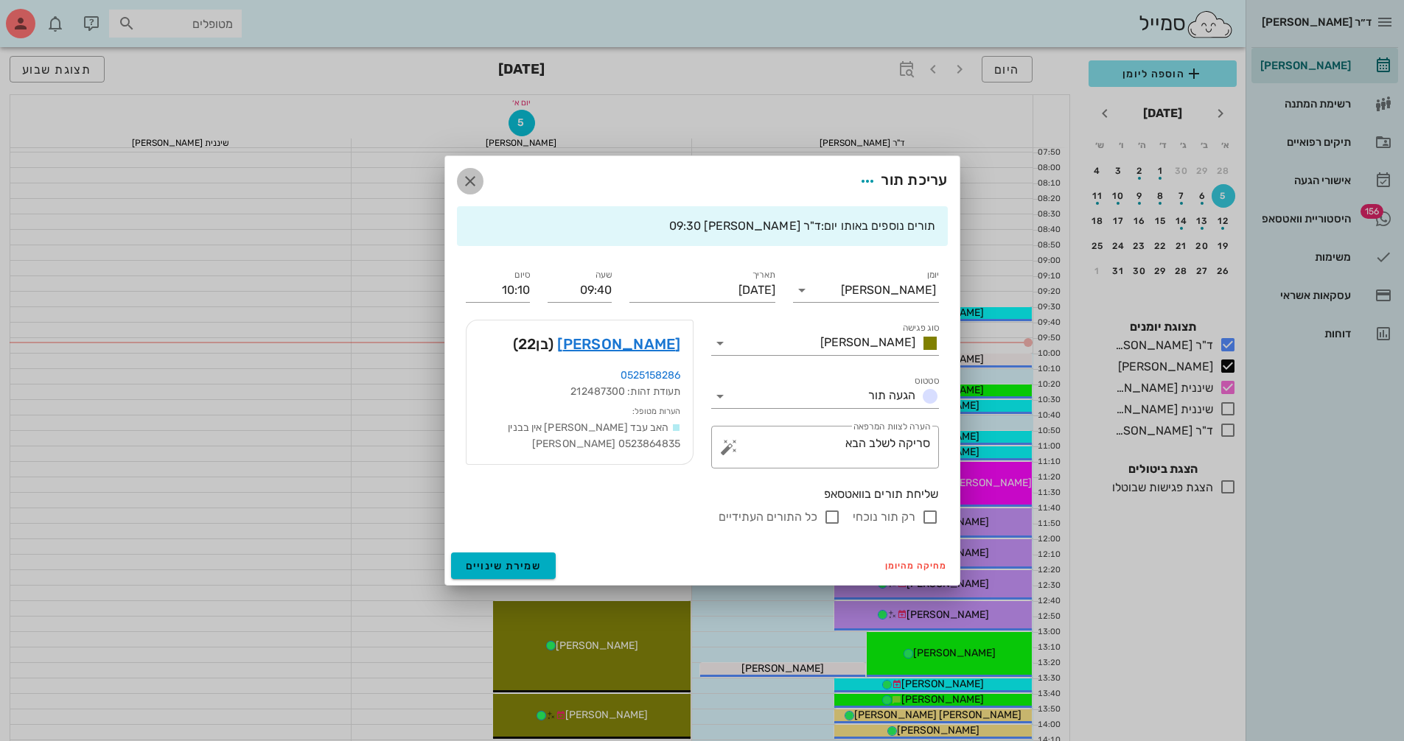
click at [467, 177] on icon "button" at bounding box center [470, 181] width 18 height 18
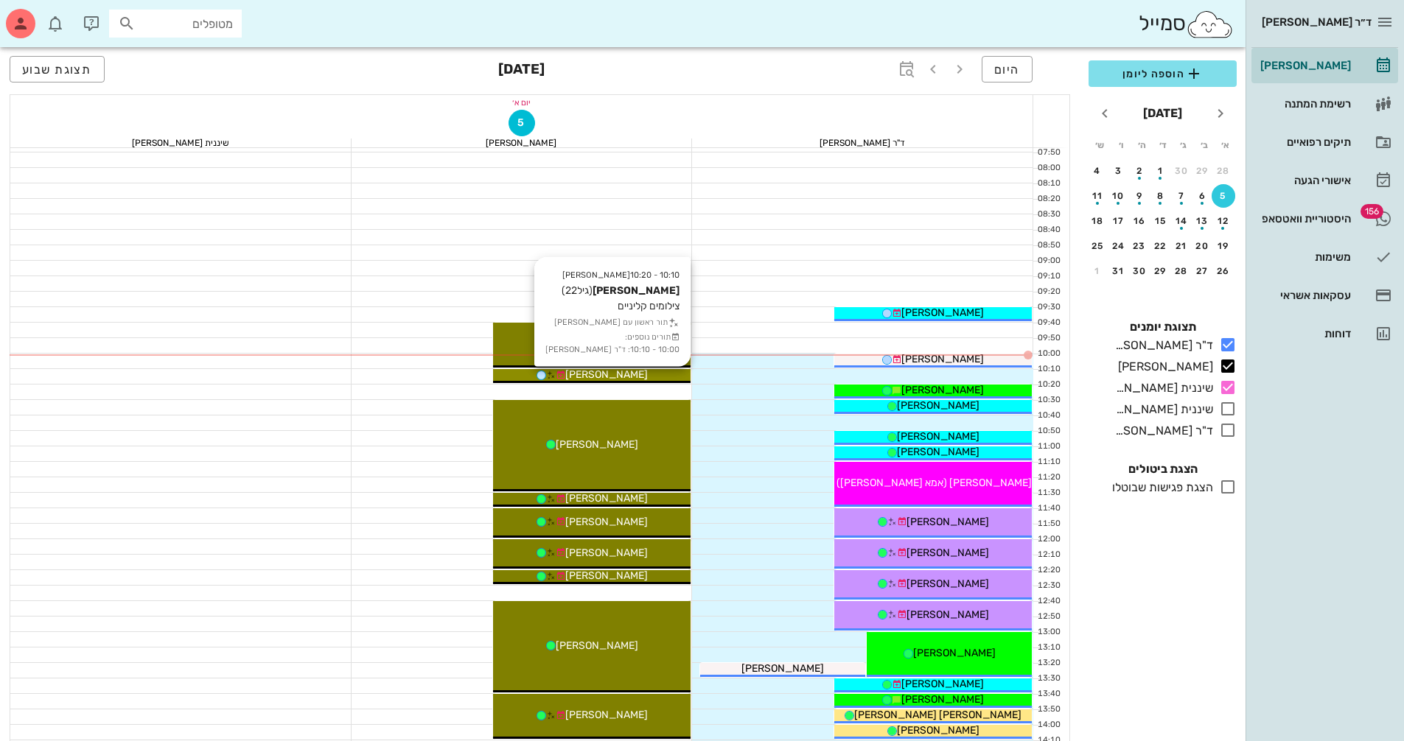
click at [642, 374] on div "[PERSON_NAME]" at bounding box center [591, 374] width 197 height 15
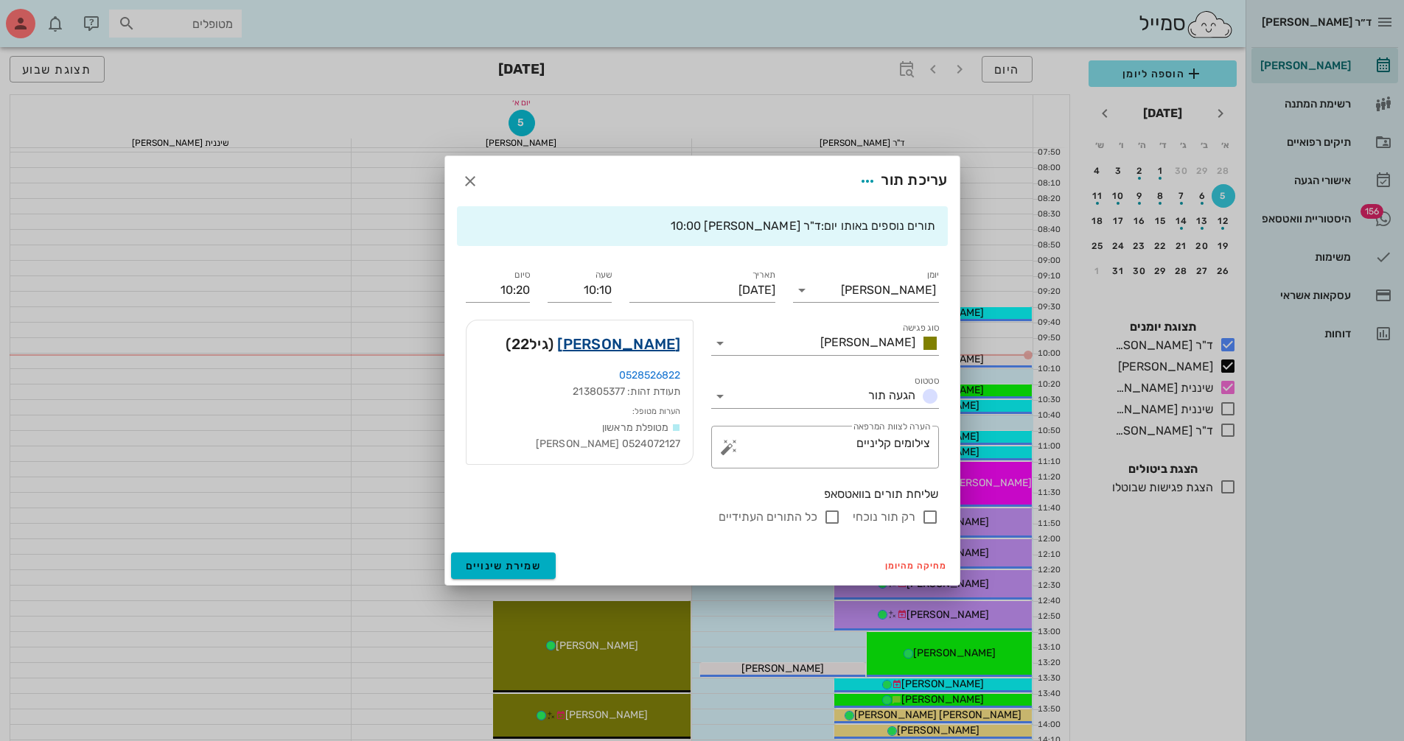
click at [673, 345] on link "[PERSON_NAME]" at bounding box center [618, 344] width 123 height 24
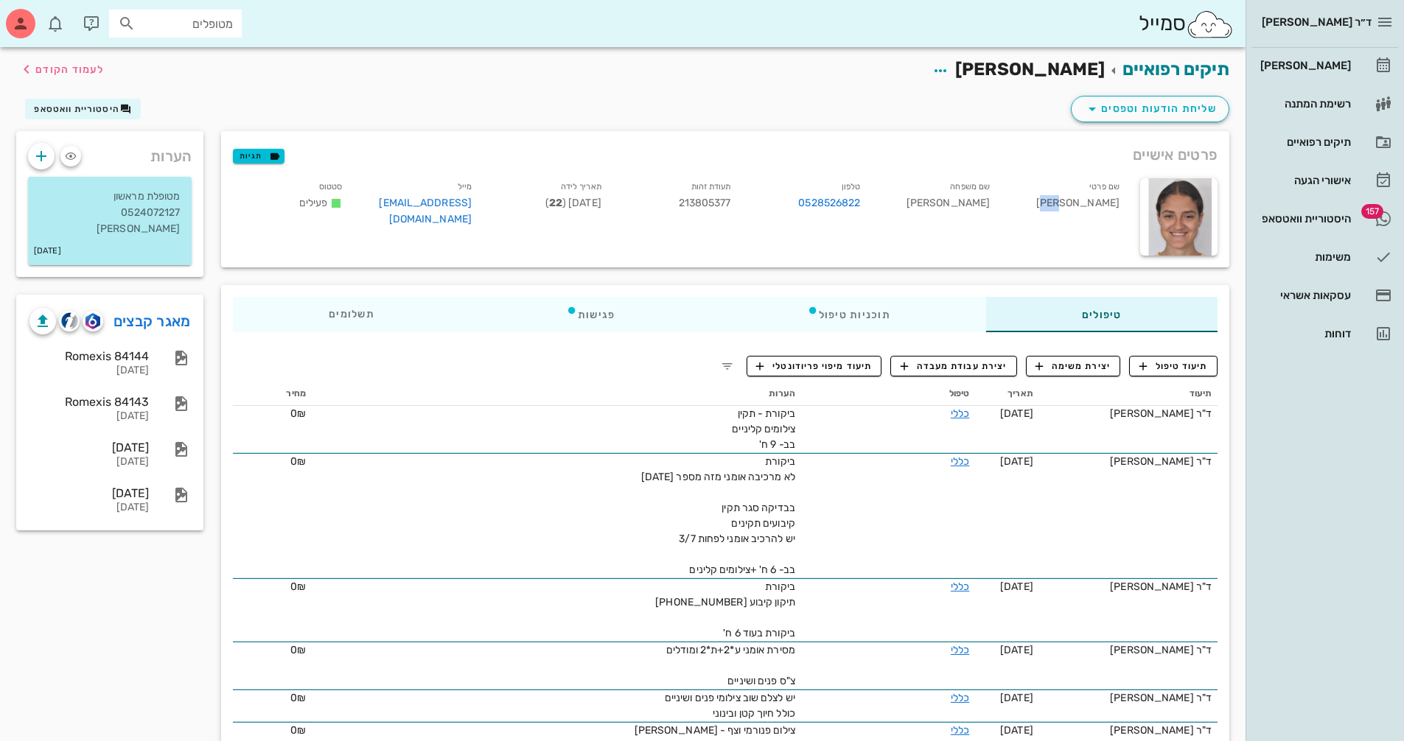
drag, startPoint x: 1107, startPoint y: 203, endPoint x: 1120, endPoint y: 198, distance: 14.2
click at [1120, 198] on div "שם פרטי [PERSON_NAME]" at bounding box center [1066, 205] width 130 height 61
drag, startPoint x: 1109, startPoint y: 203, endPoint x: 1117, endPoint y: 200, distance: 8.9
click at [1117, 200] on div "שם פרטי [PERSON_NAME]" at bounding box center [1066, 205] width 130 height 61
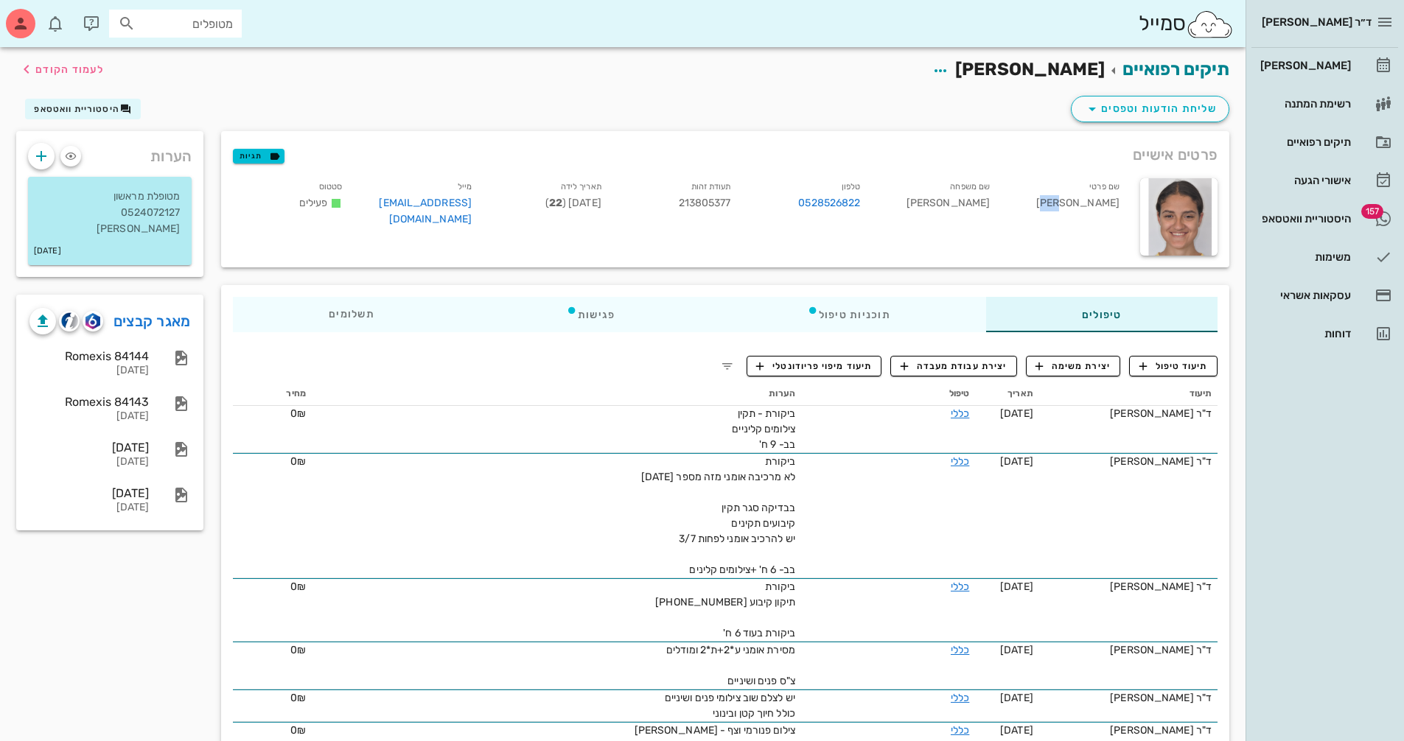
click at [1118, 199] on div "שם פרטי [PERSON_NAME]" at bounding box center [1066, 205] width 130 height 61
drag, startPoint x: 567, startPoint y: 200, endPoint x: 599, endPoint y: 200, distance: 31.7
click at [599, 200] on span "[DATE] ( 22 )" at bounding box center [573, 203] width 56 height 13
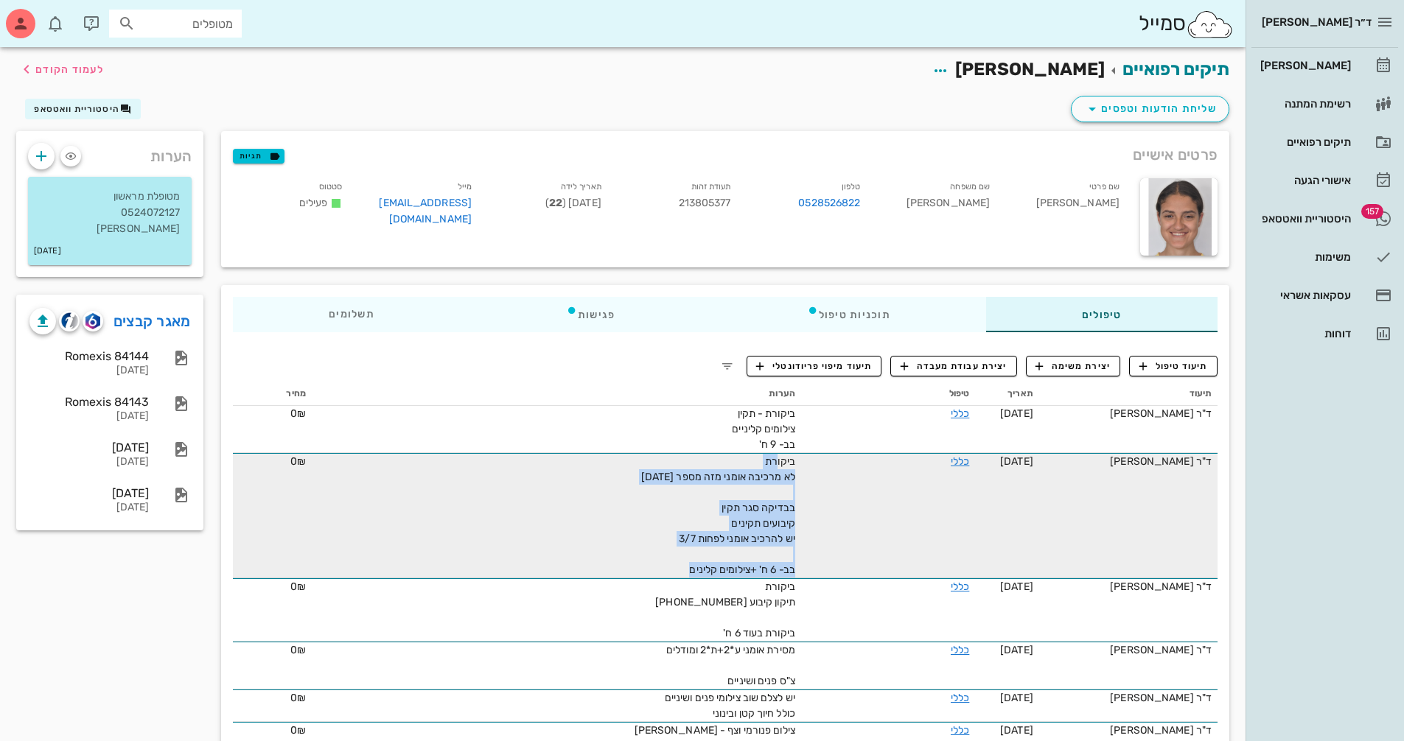
drag, startPoint x: 780, startPoint y: 463, endPoint x: 652, endPoint y: 567, distance: 164.5
click at [652, 567] on div "ביקורת לא מרכיבה אומני מזה מספר [DATE] בבדיקה סגר תקין קיבועים תקינים יש להרכיב…" at bounding box center [629, 516] width 332 height 124
click at [648, 566] on div "ביקורת לא מרכיבה אומני מזה מספר [DATE] בבדיקה סגר תקין קיבועים תקינים יש להרכיב…" at bounding box center [629, 516] width 332 height 124
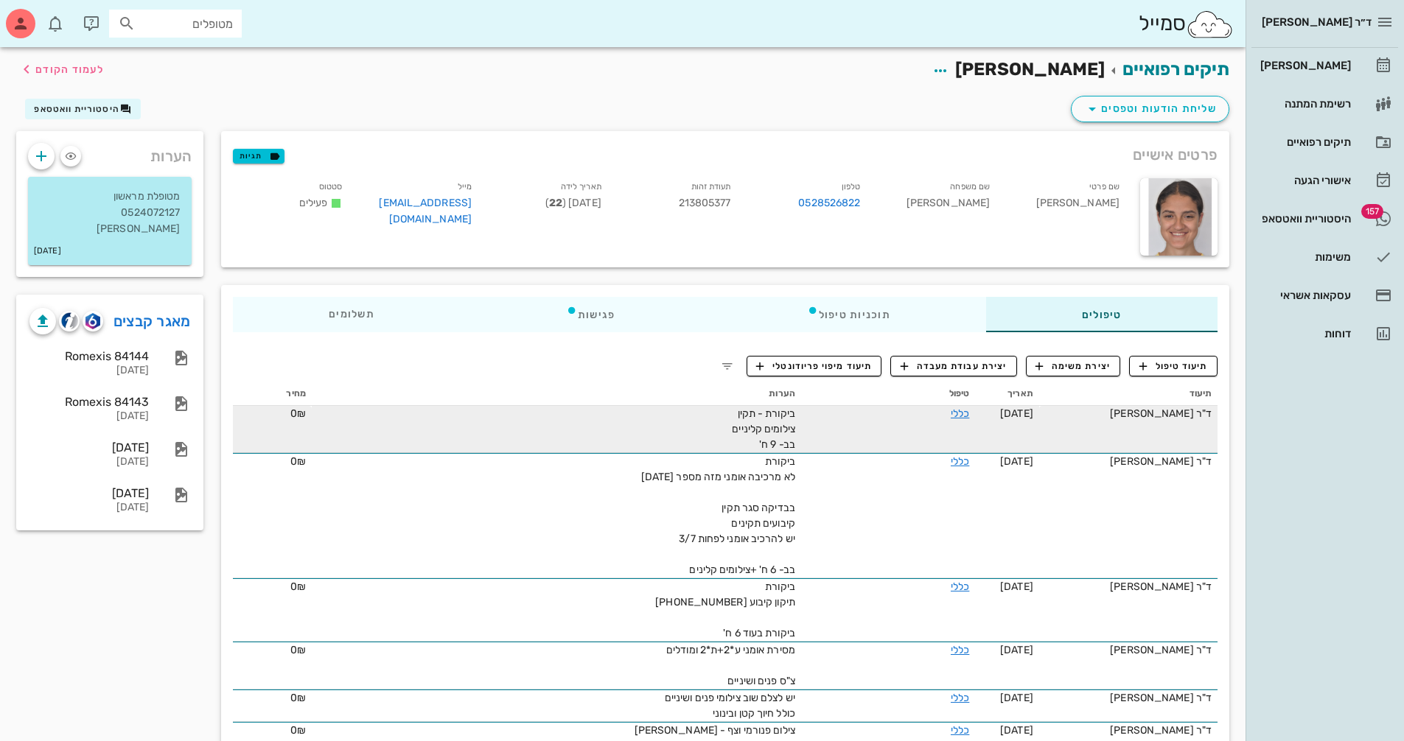
drag, startPoint x: 789, startPoint y: 414, endPoint x: 774, endPoint y: 444, distance: 33.9
click at [788, 416] on span "ביקורת - תקין צילומים קליניים בב- 9 ח'" at bounding box center [763, 428] width 63 height 43
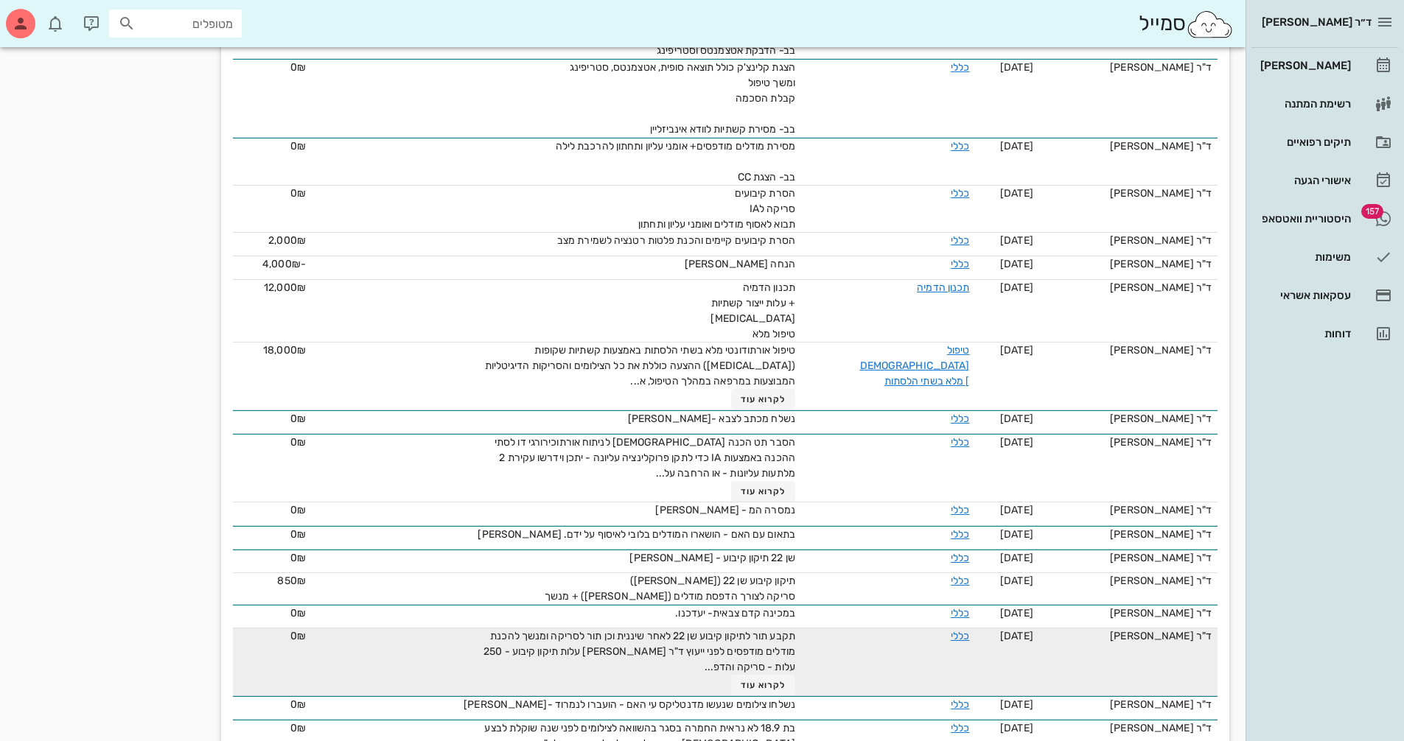
scroll to position [2263, 0]
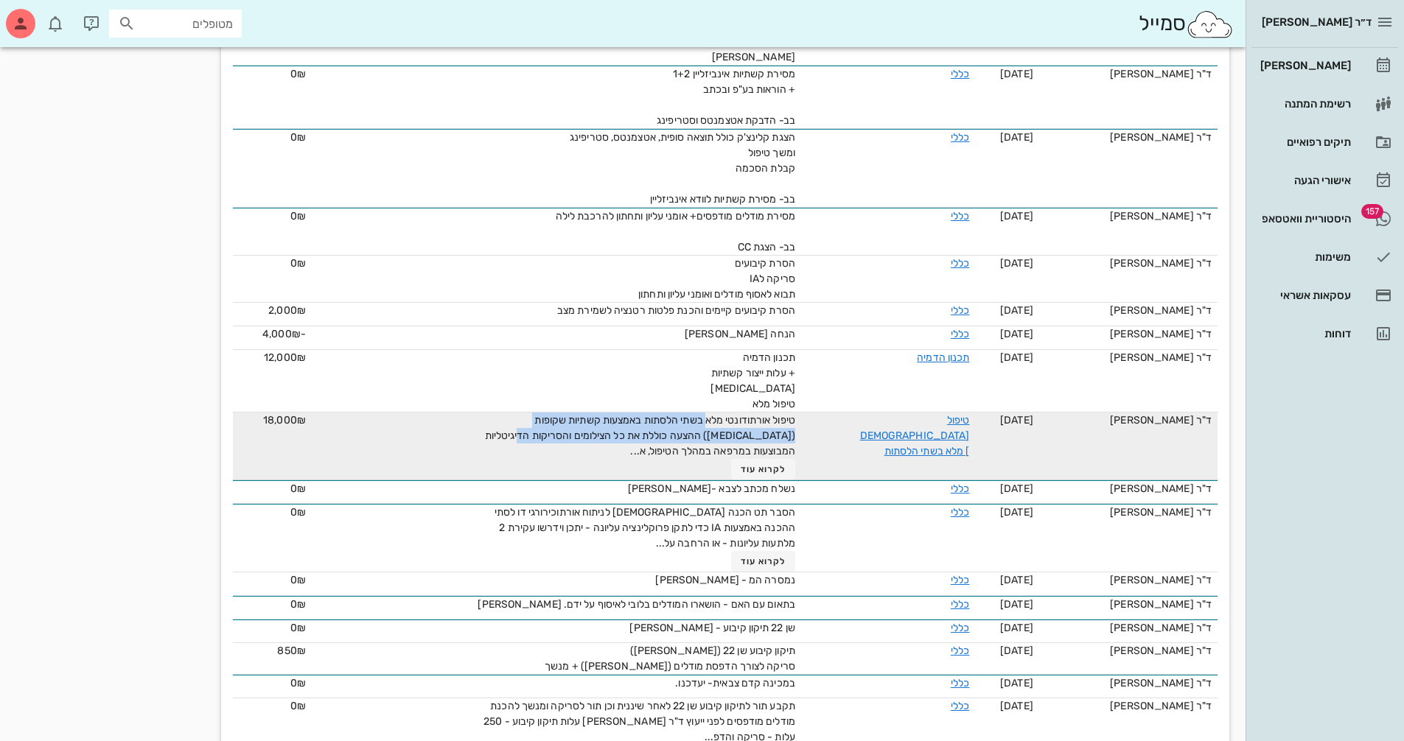
drag, startPoint x: 706, startPoint y: 425, endPoint x: 595, endPoint y: 440, distance: 111.5
click at [595, 440] on span "טיפול אורתודונטי מלא בשתי הלסתות באמצעות קשתיות שקופות ([MEDICAL_DATA]) ההצעה כ…" at bounding box center [640, 435] width 310 height 43
click at [608, 438] on span "טיפול אורתודונטי מלא בשתי הלסתות באמצעות קשתיות שקופות ([MEDICAL_DATA]) ההצעה כ…" at bounding box center [640, 435] width 310 height 43
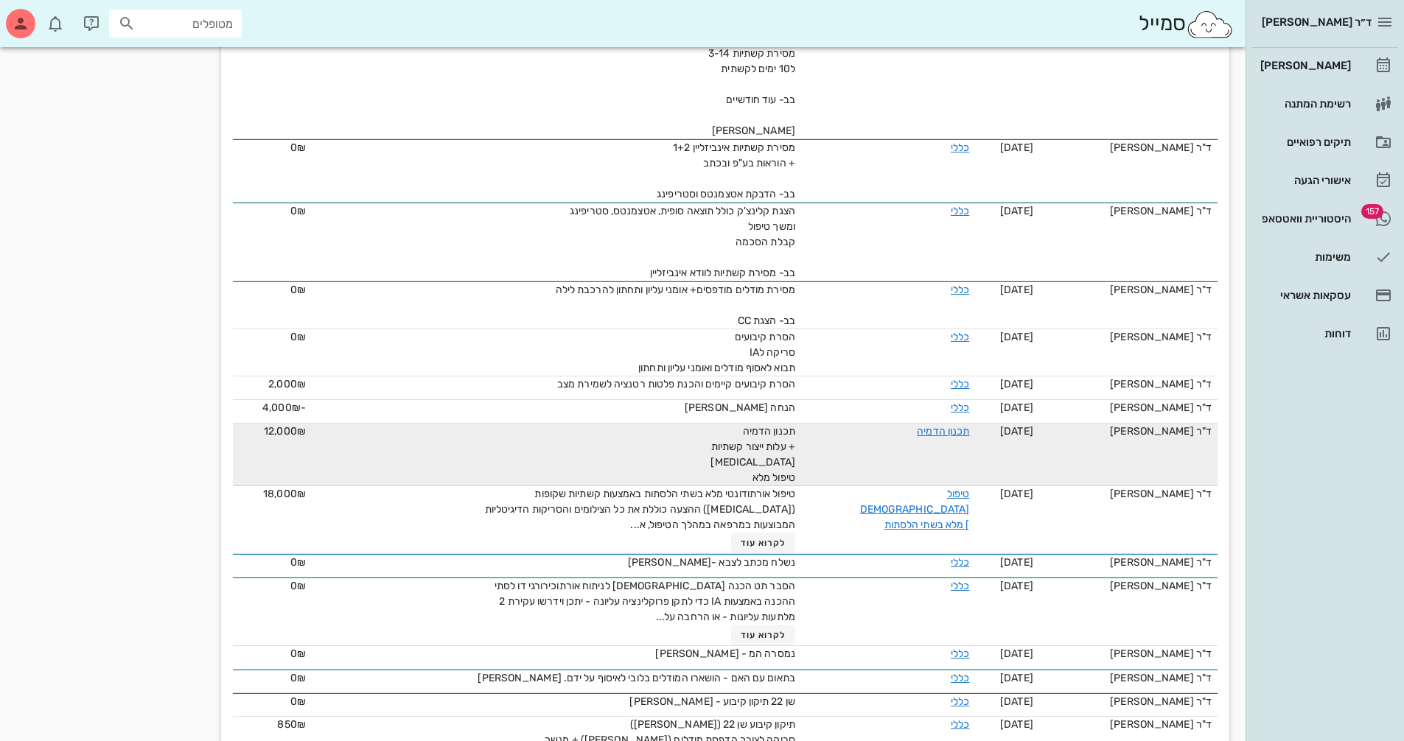
scroll to position [2116, 0]
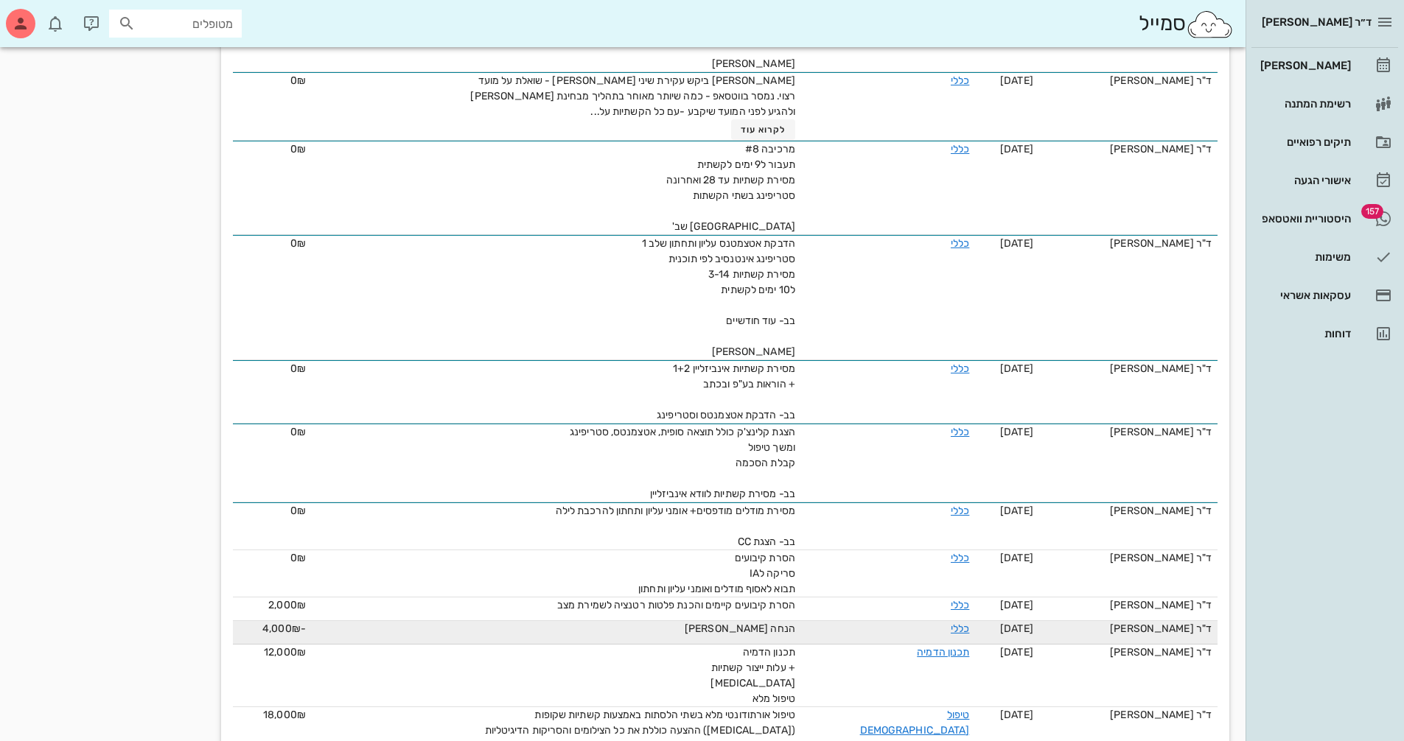
drag, startPoint x: 597, startPoint y: 609, endPoint x: 584, endPoint y: 630, distance: 24.8
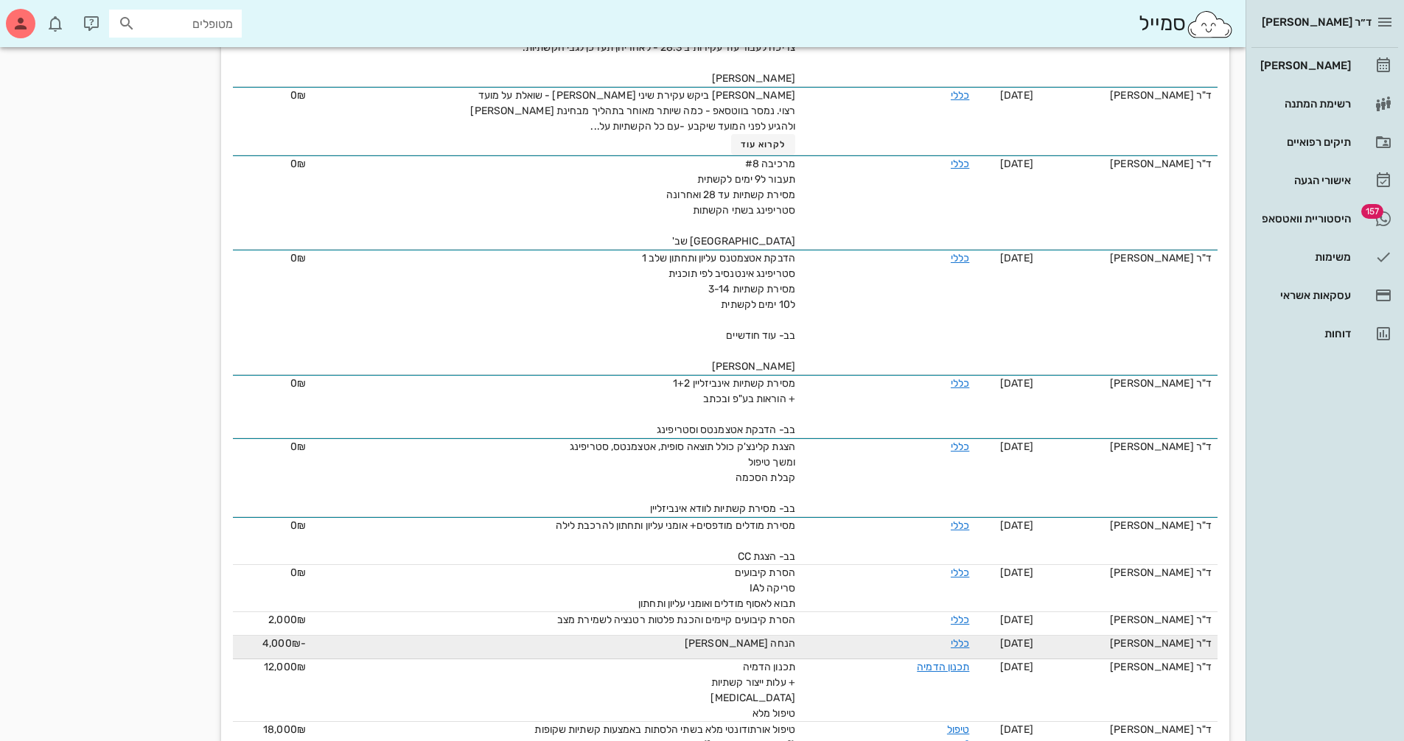
scroll to position [1895, 0]
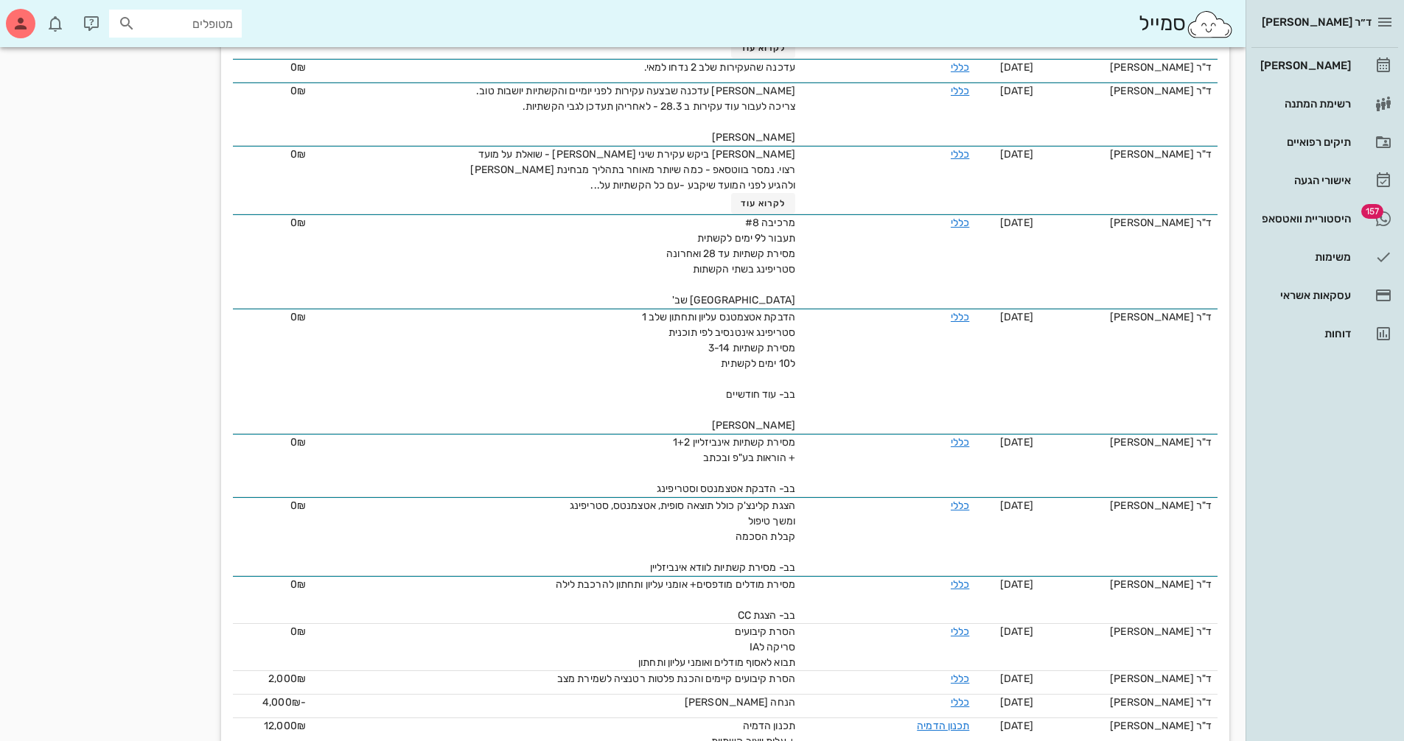
drag, startPoint x: 584, startPoint y: 630, endPoint x: 139, endPoint y: 530, distance: 456.0
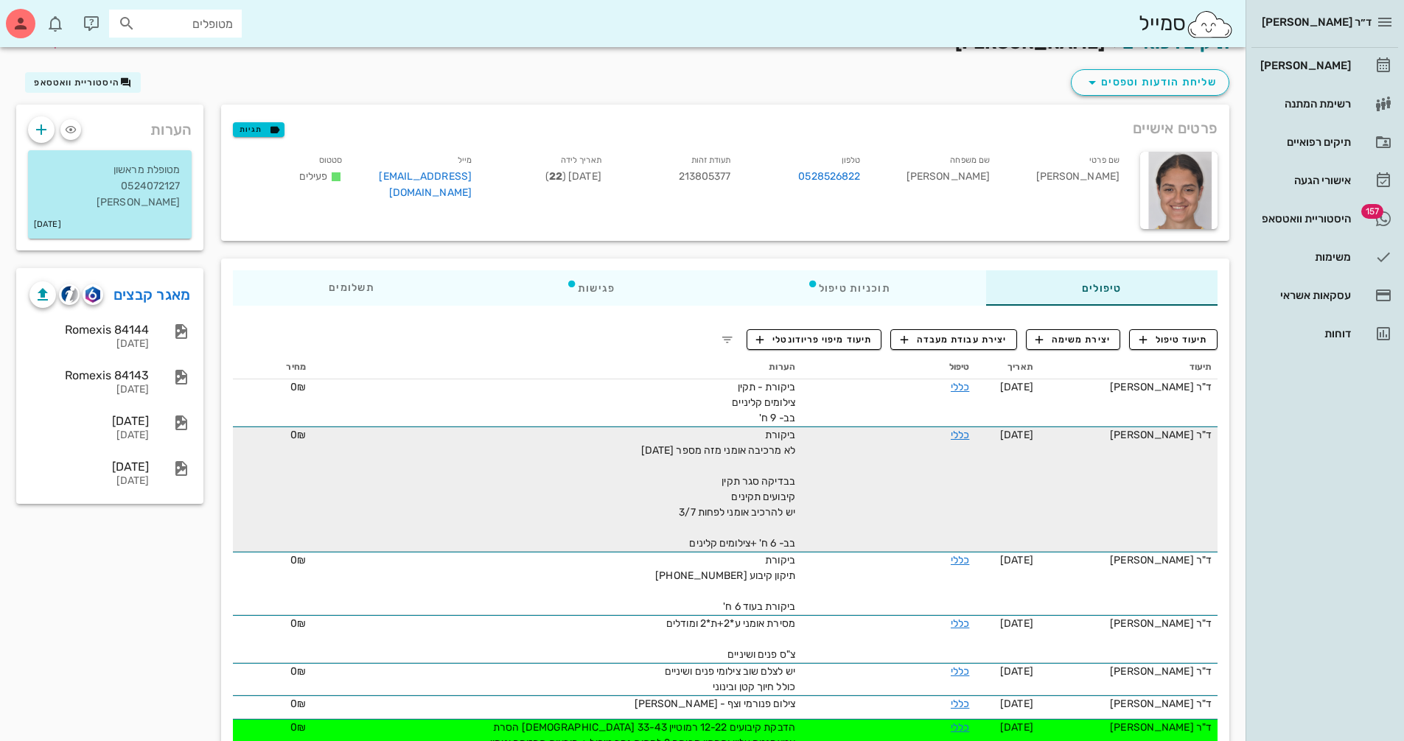
scroll to position [0, 0]
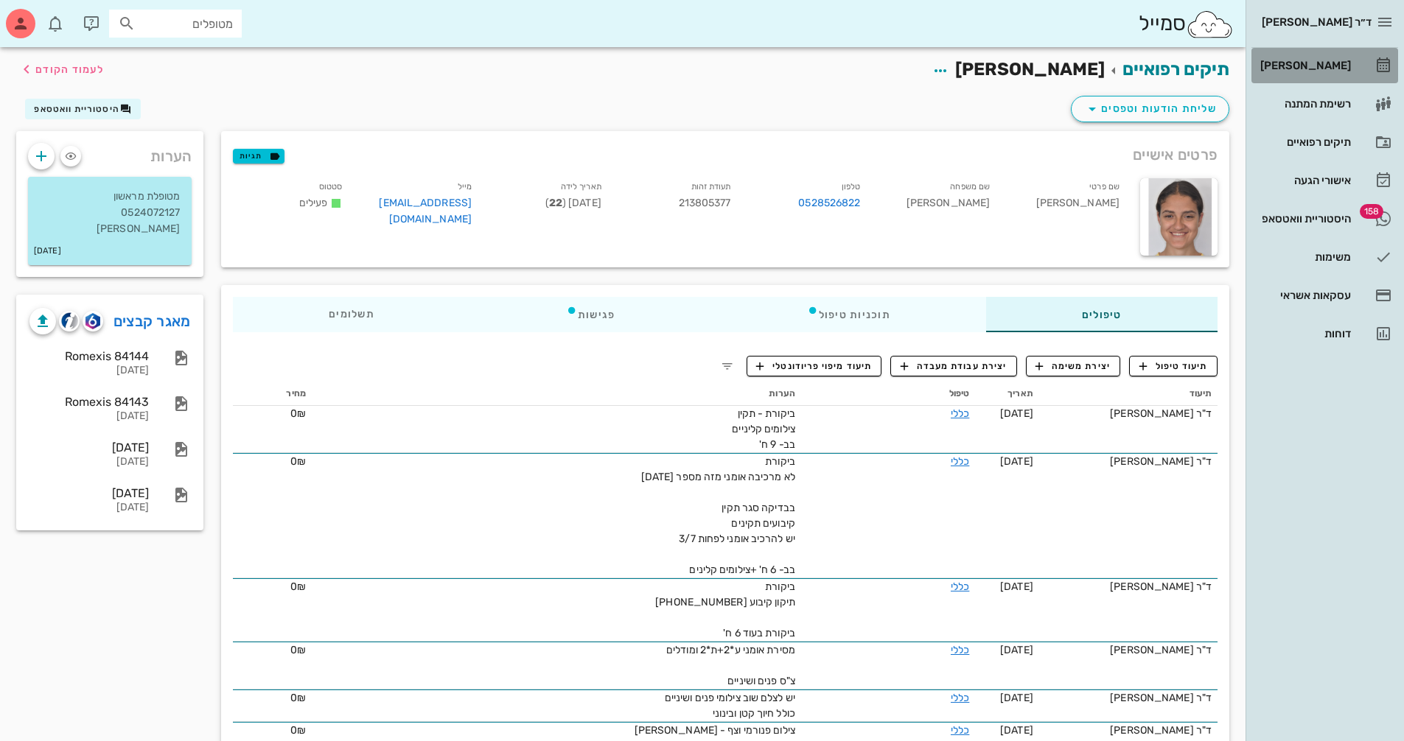
click at [1300, 66] on div "[PERSON_NAME]" at bounding box center [1304, 66] width 94 height 12
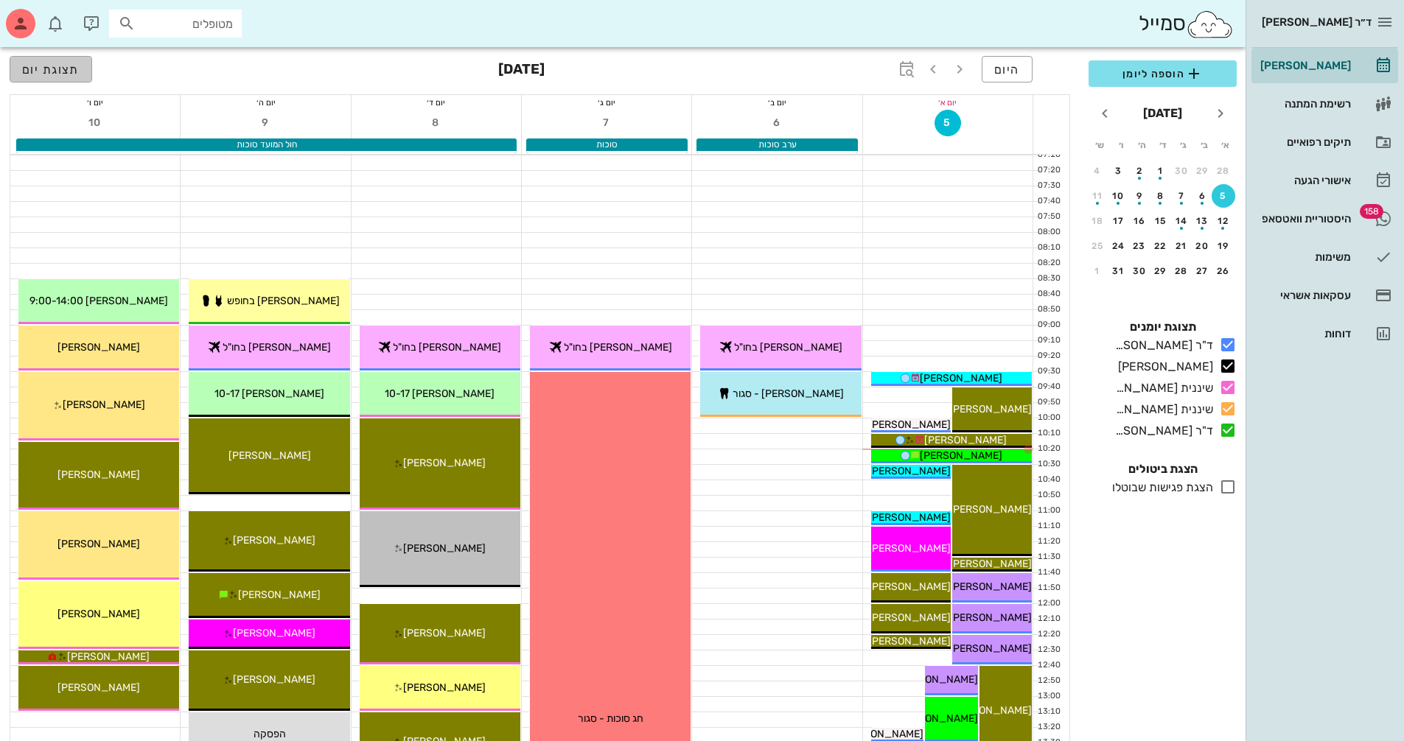
click at [63, 66] on span "תצוגת יום" at bounding box center [50, 70] width 57 height 14
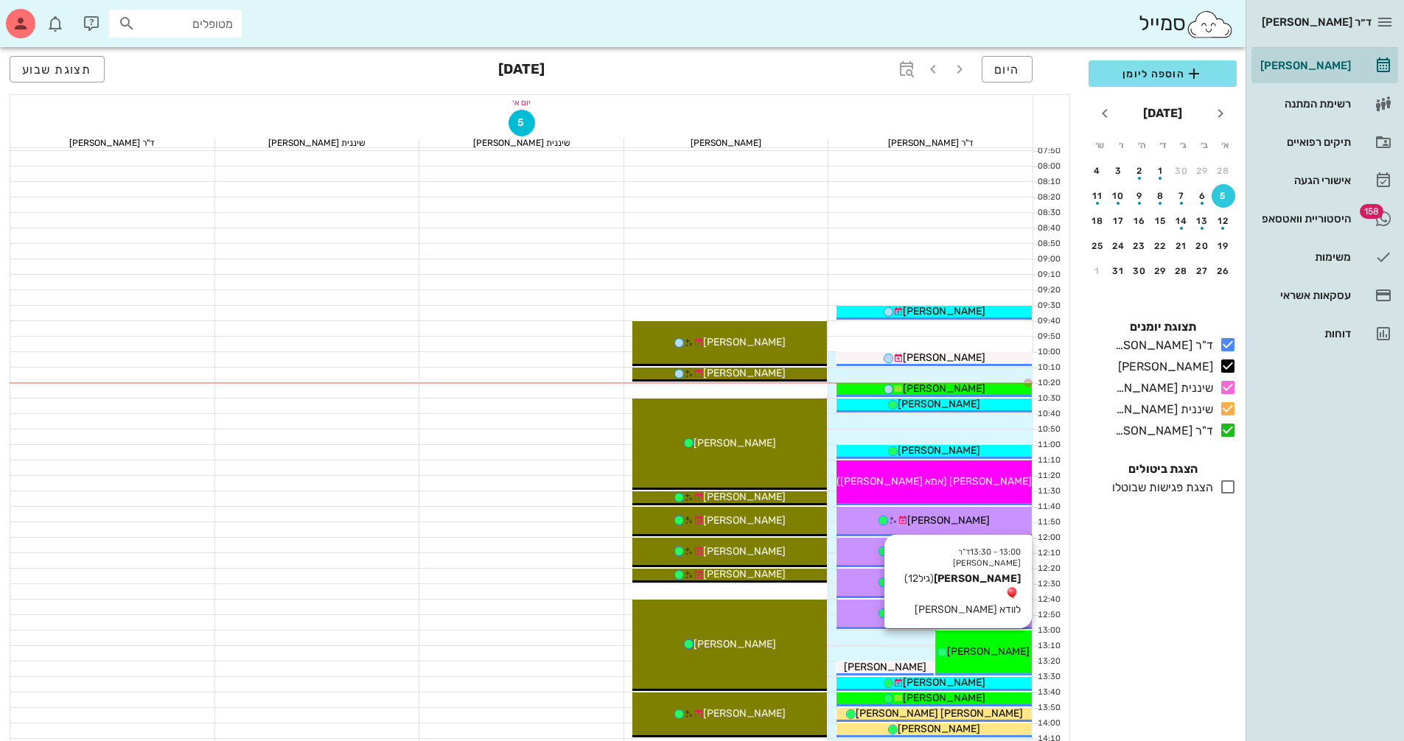
scroll to position [74, 0]
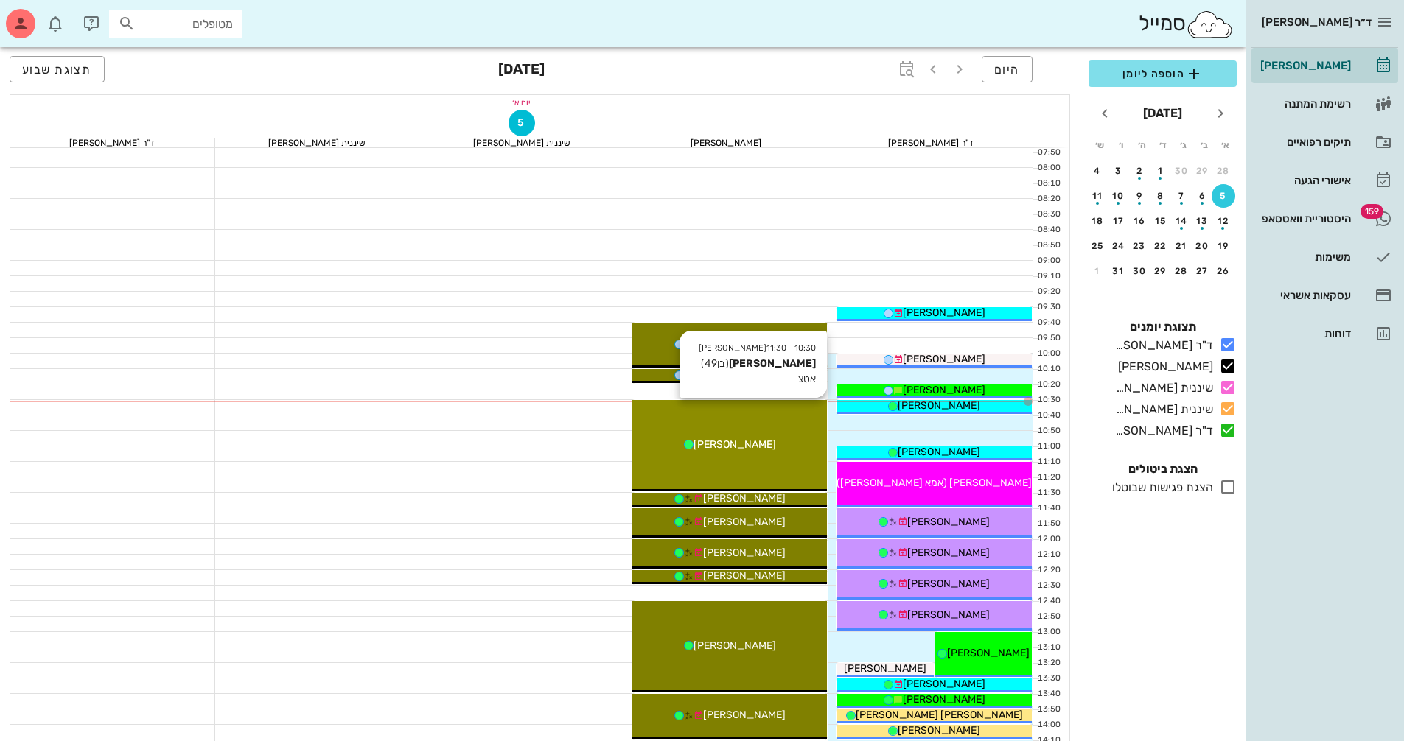
click at [772, 443] on div "[PERSON_NAME]" at bounding box center [729, 444] width 195 height 15
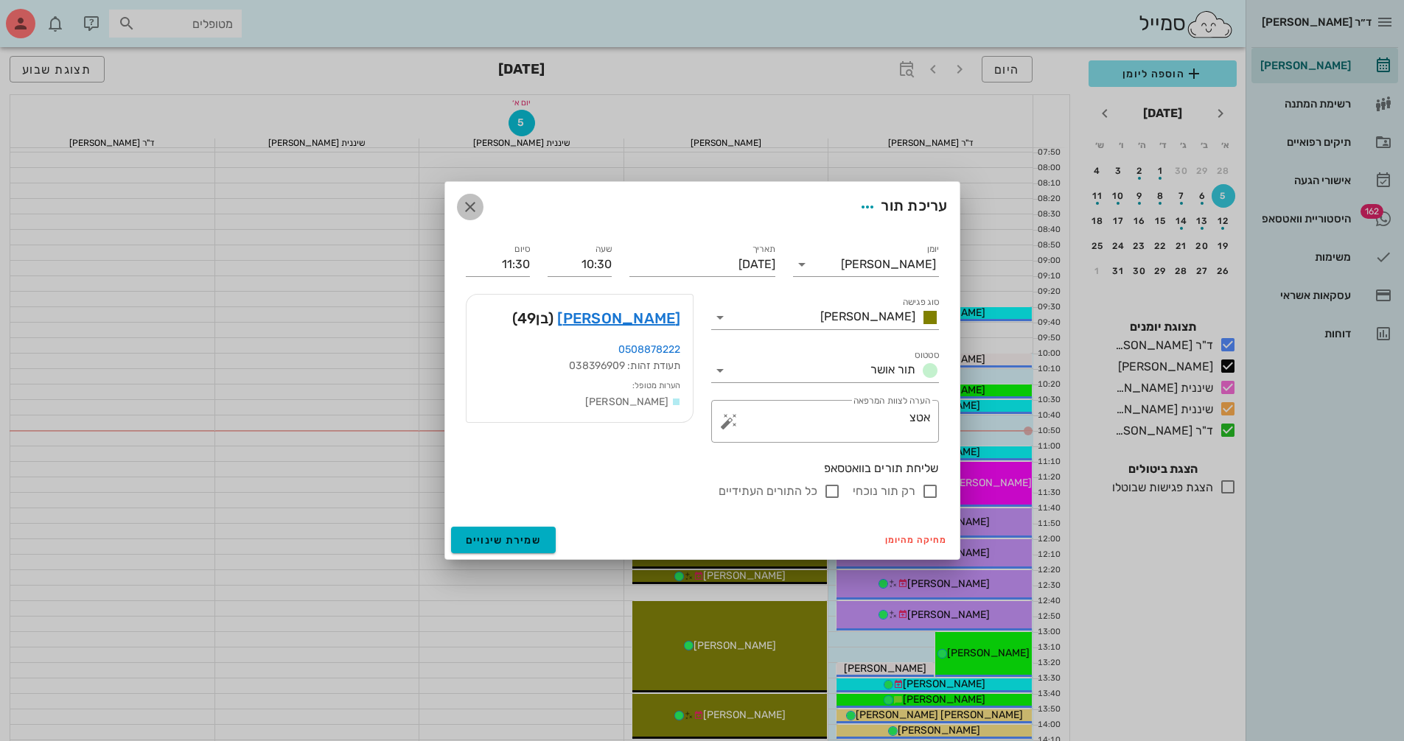
click at [471, 206] on icon "button" at bounding box center [470, 207] width 18 height 18
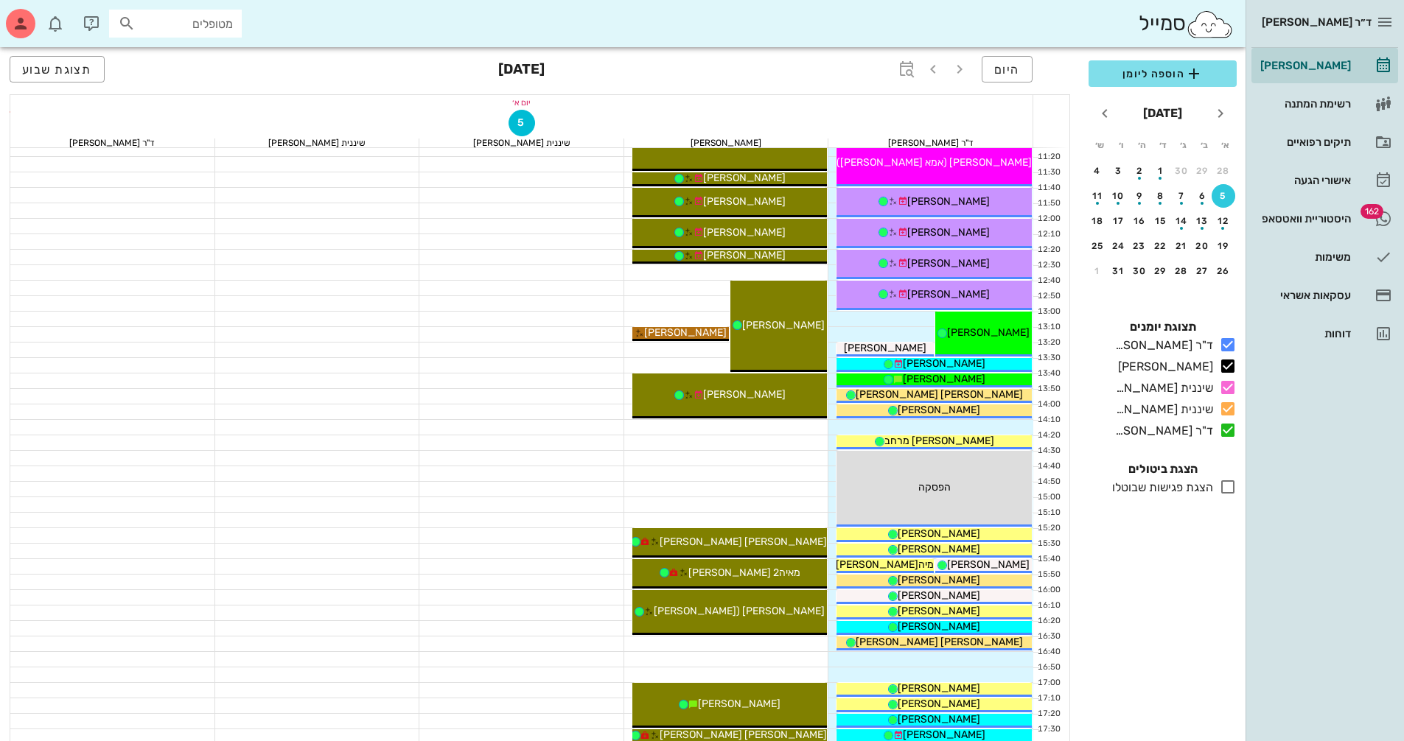
scroll to position [368, 0]
